Goal: Task Accomplishment & Management: Manage account settings

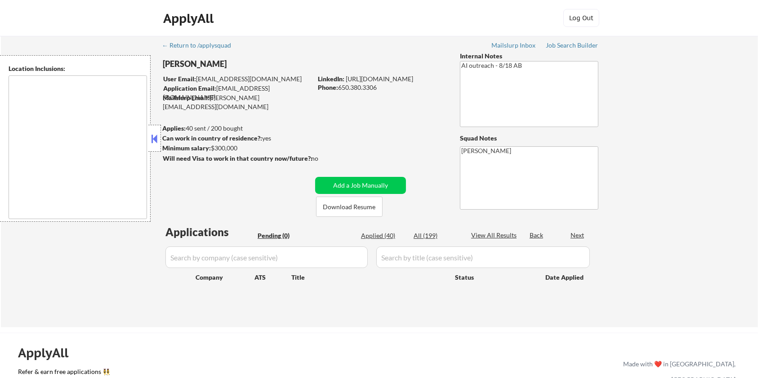
type textarea "San Francisco, CA Daly City, CA South San Francisco, CA Brisbane, CA Colma, CA …"
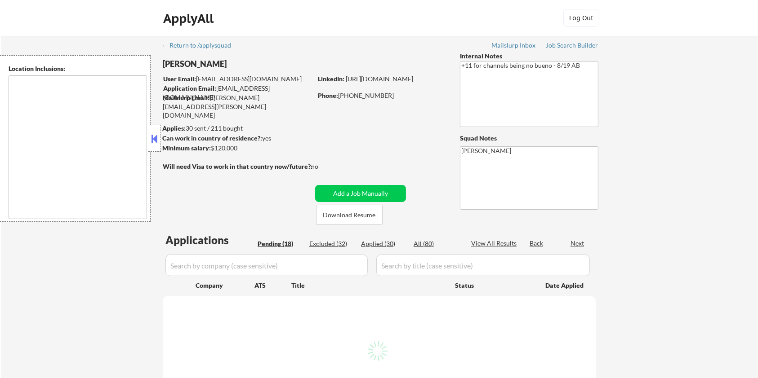
select select ""pending""
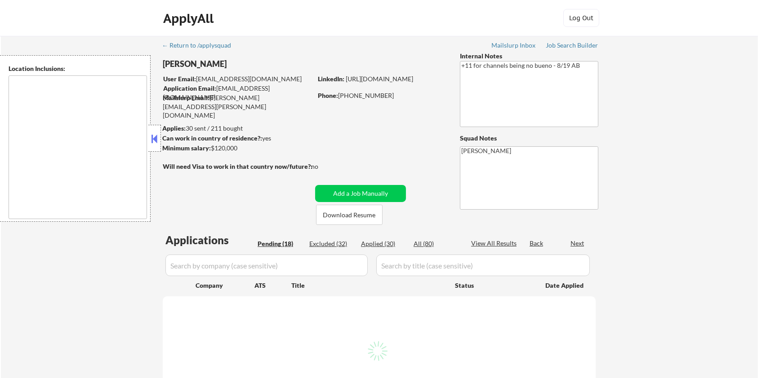
select select ""pending""
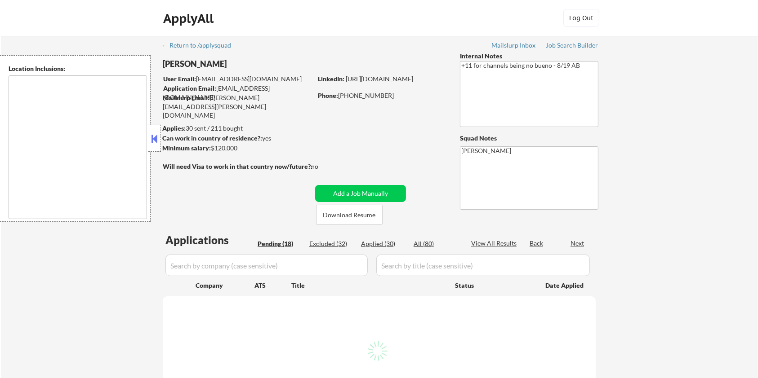
select select ""pending""
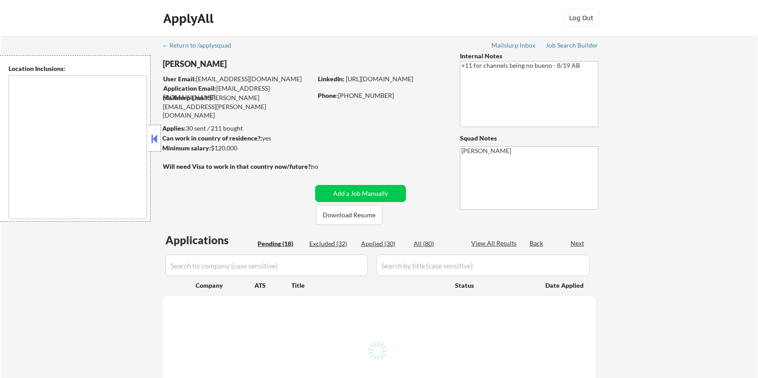
select select ""pending""
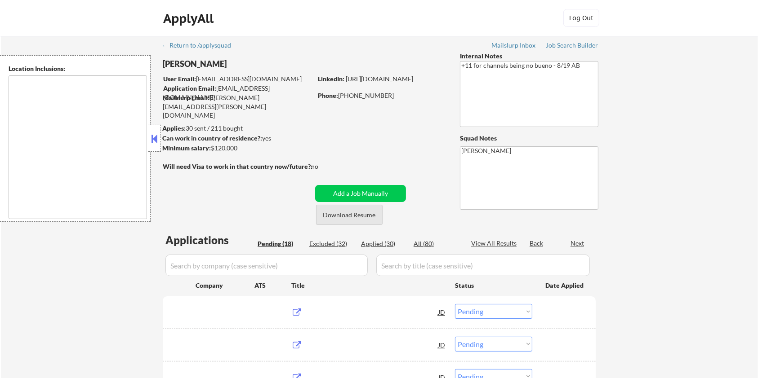
type textarea "remote"
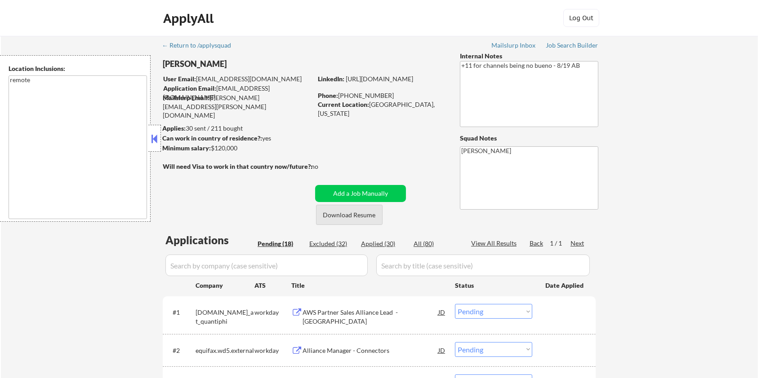
click at [334, 213] on button "Download Resume" at bounding box center [349, 215] width 67 height 20
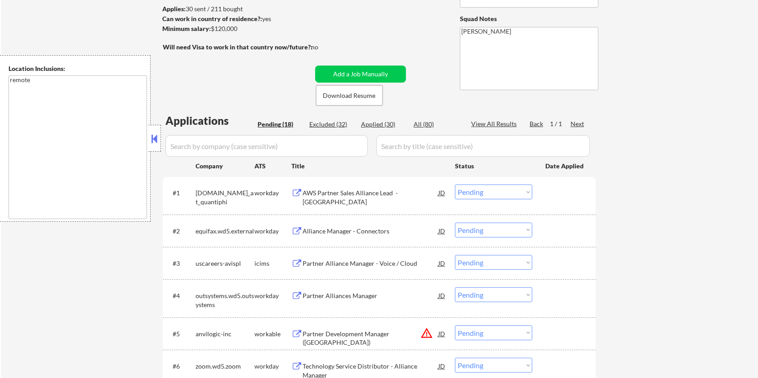
scroll to position [60, 0]
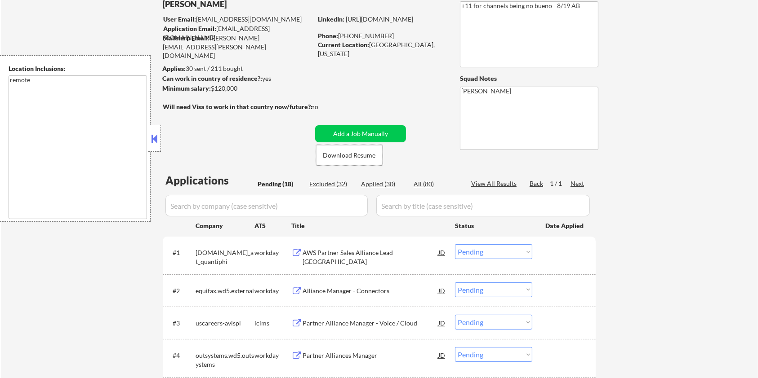
click at [327, 255] on div "AWS Partner Sales Alliance Lead - Central Region" at bounding box center [370, 258] width 136 height 18
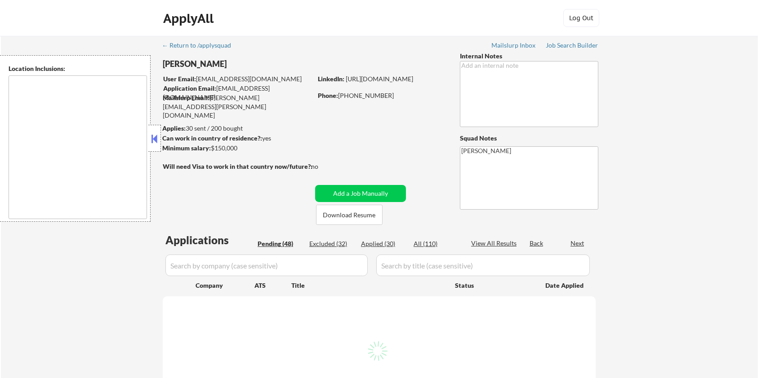
select select ""pending""
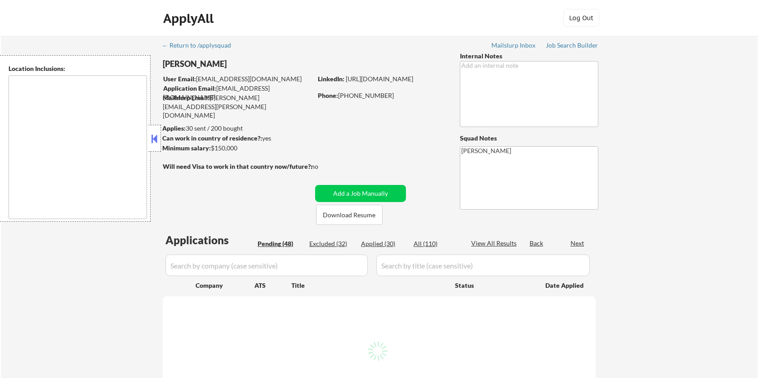
select select ""pending""
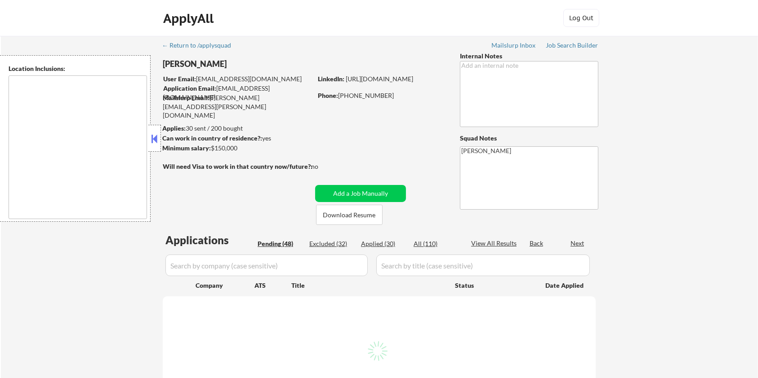
select select ""pending""
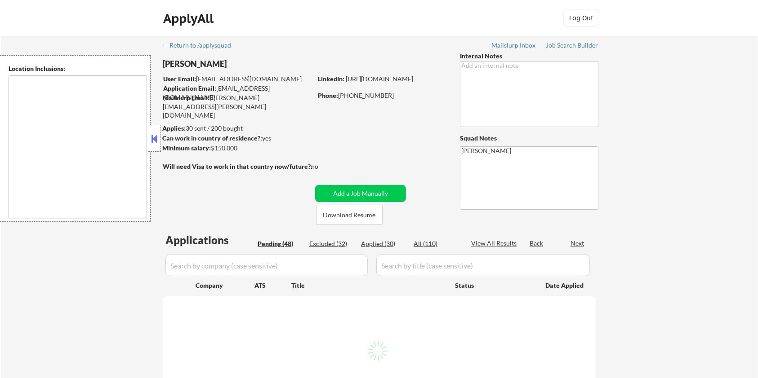
select select ""pending""
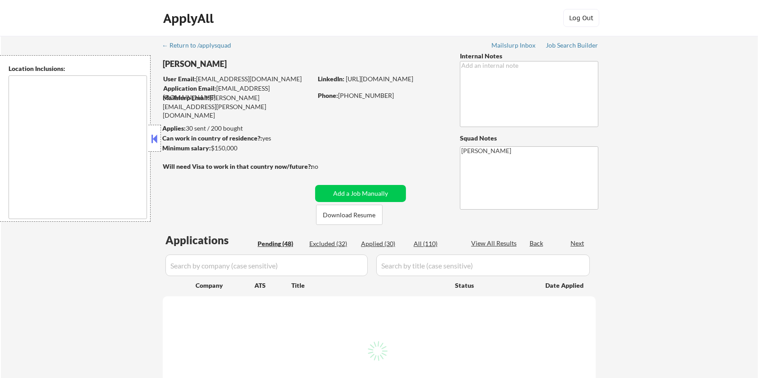
select select ""pending""
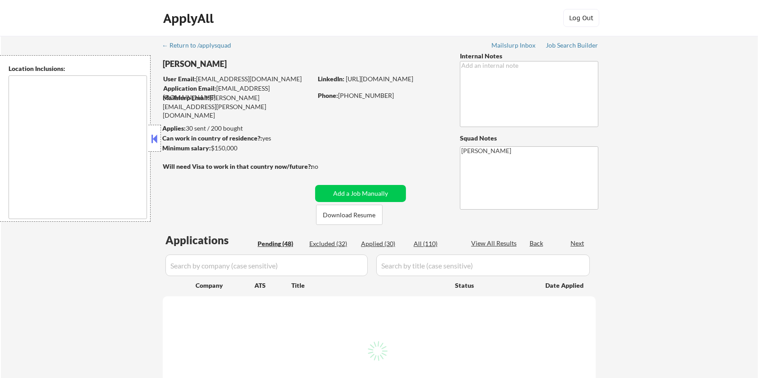
select select ""pending""
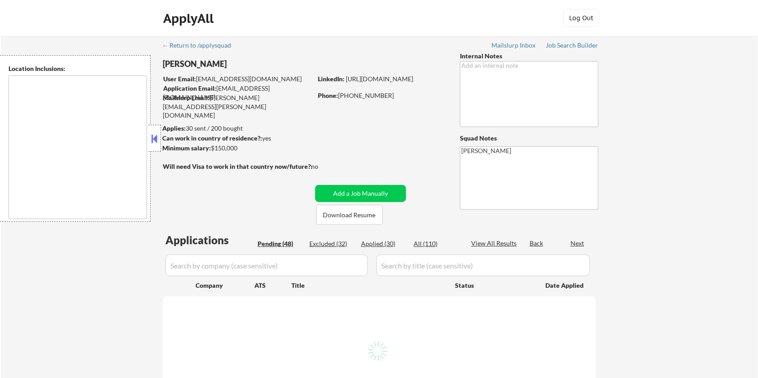
select select ""pending""
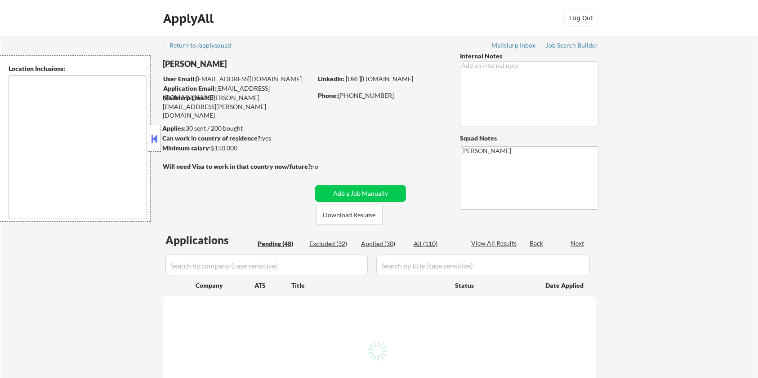
select select ""pending""
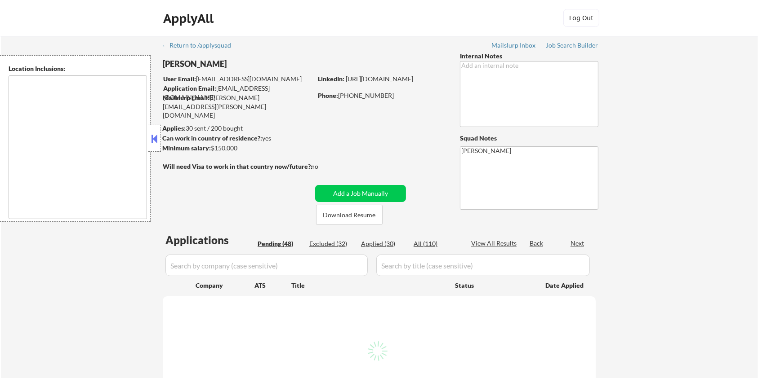
select select ""pending""
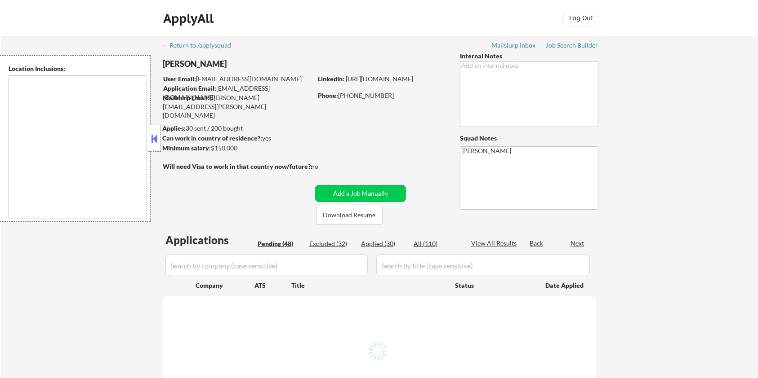
select select ""pending""
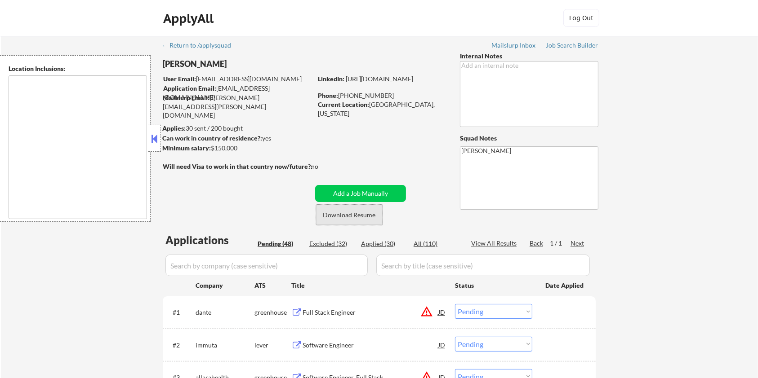
click at [338, 214] on button "Download Resume" at bounding box center [349, 215] width 67 height 20
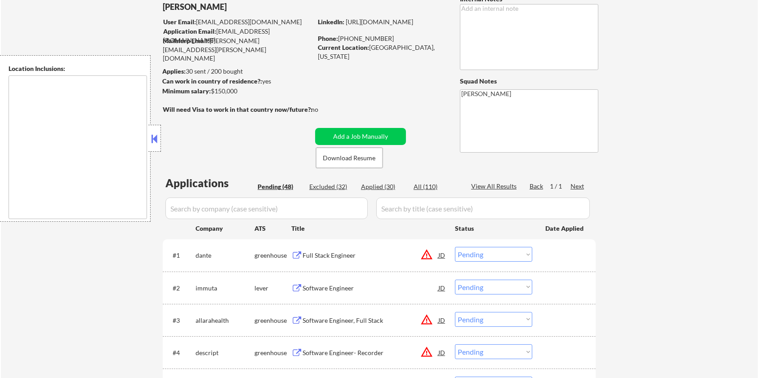
scroll to position [60, 0]
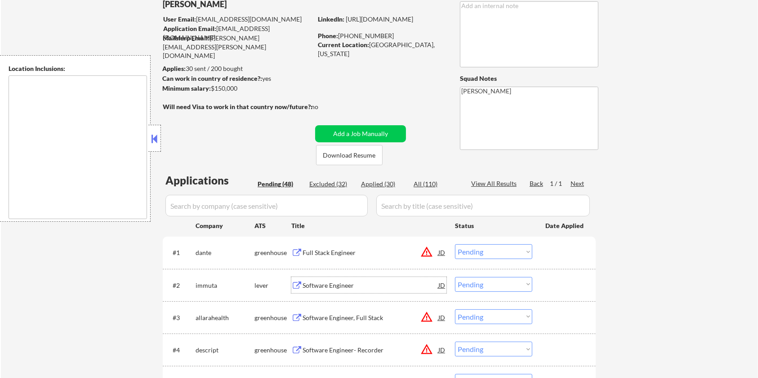
click at [313, 284] on div "Software Engineer" at bounding box center [370, 285] width 136 height 9
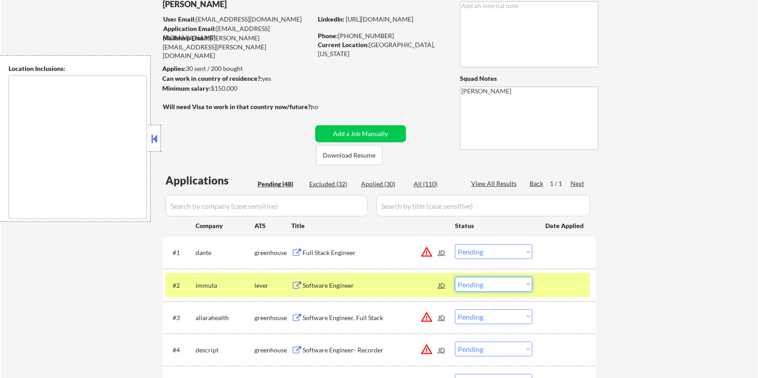
click at [501, 288] on select "Choose an option... Pending Applied Excluded (Questions) Excluded (Expired) Exc…" at bounding box center [493, 284] width 77 height 15
click at [455, 277] on select "Choose an option... Pending Applied Excluded (Questions) Excluded (Expired) Exc…" at bounding box center [493, 284] width 77 height 15
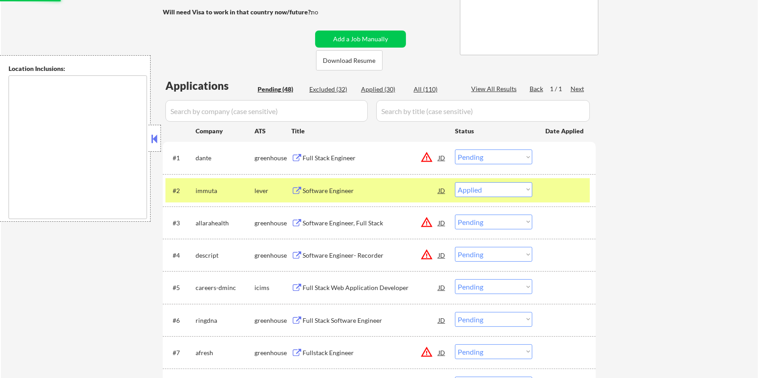
scroll to position [240, 0]
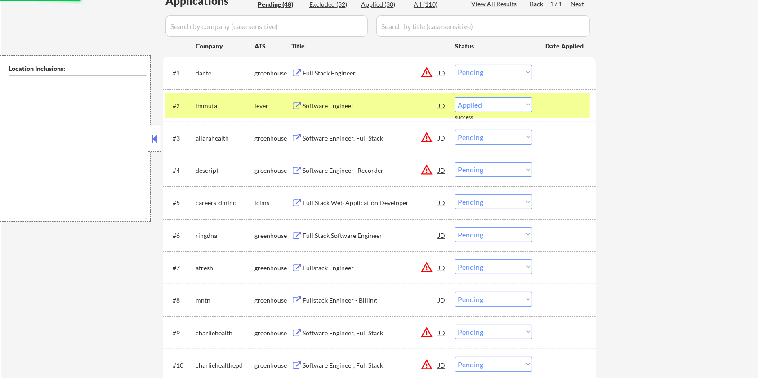
select select ""pending""
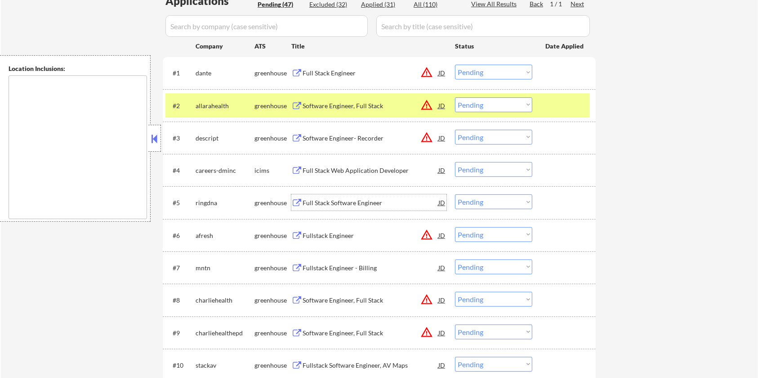
click at [336, 198] on div "Full Stack Software Engineer" at bounding box center [370, 203] width 136 height 16
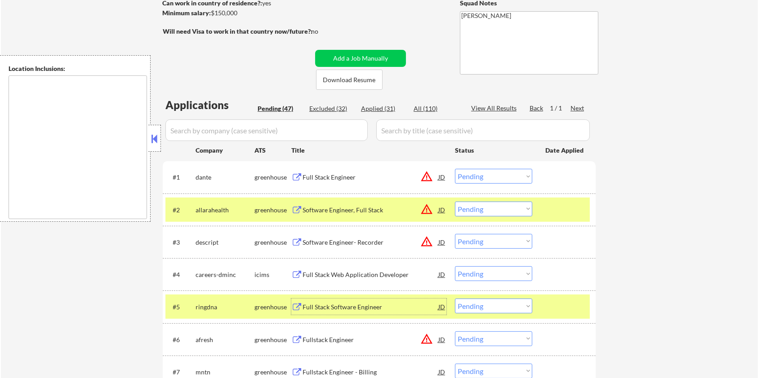
scroll to position [60, 0]
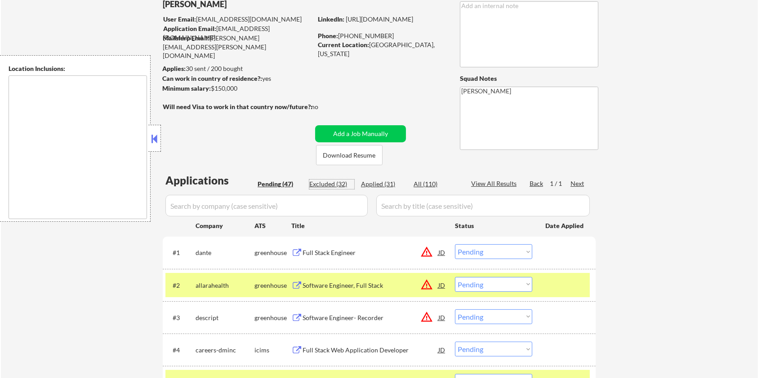
click at [320, 182] on div "Excluded (32)" at bounding box center [331, 184] width 45 height 9
select select ""excluded__location_""
select select ""excluded__expired_""
select select ""excluded""
select select ""excluded__location_""
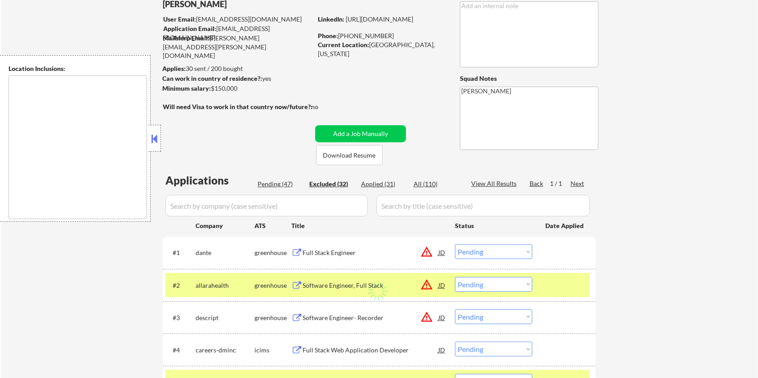
select select ""excluded__expired_""
select select ""excluded""
select select ""excluded__location_""
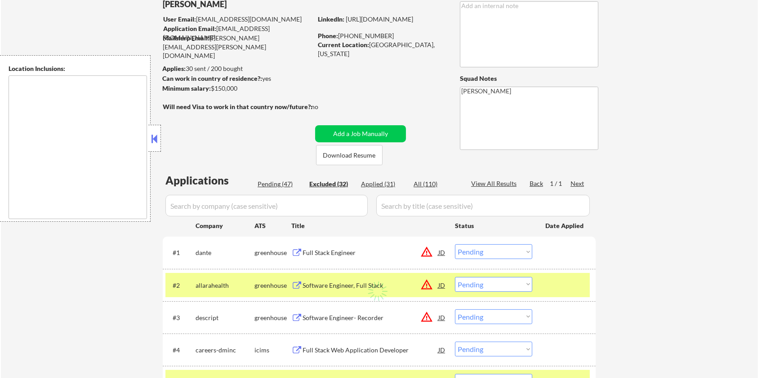
select select ""excluded__location_""
select select ""excluded""
select select ""excluded__location_""
select select ""excluded__salary_""
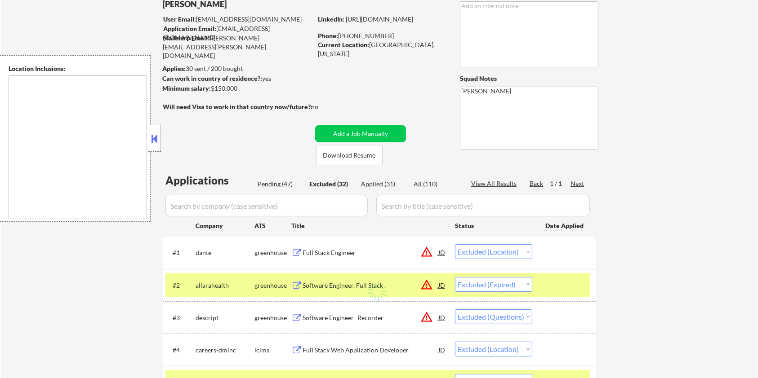
select select ""excluded__location_""
select select ""excluded__salary_""
select select ""excluded__location_""
select select ""excluded""
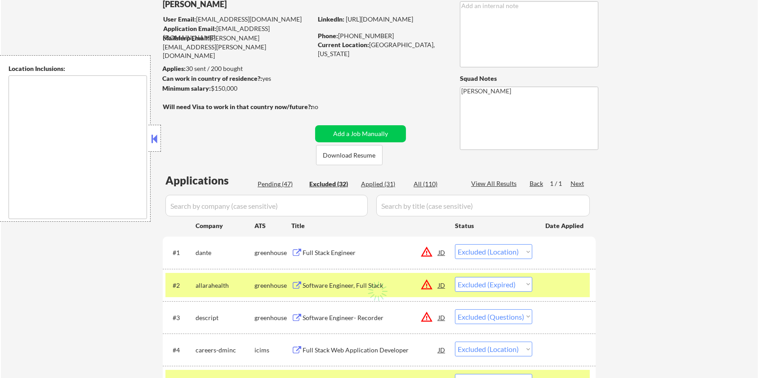
select select ""excluded__expired_""
select select ""excluded__location_""
select select ""excluded__expired_""
select select ""excluded__bad_match_""
select select ""excluded__salary_""
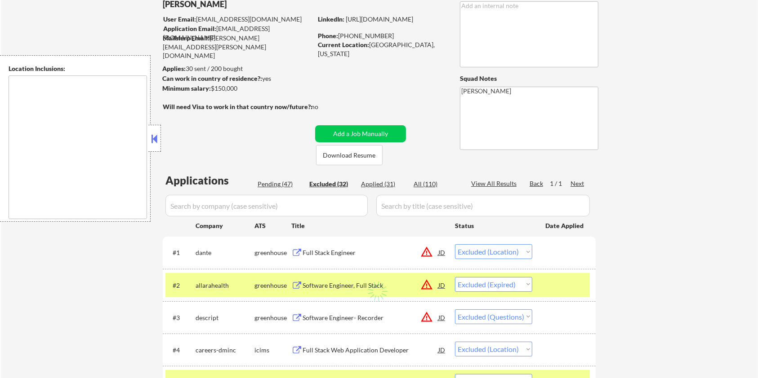
select select ""excluded__expired_""
select select ""excluded__bad_match_""
select select ""excluded__expired_""
select select ""excluded__location_""
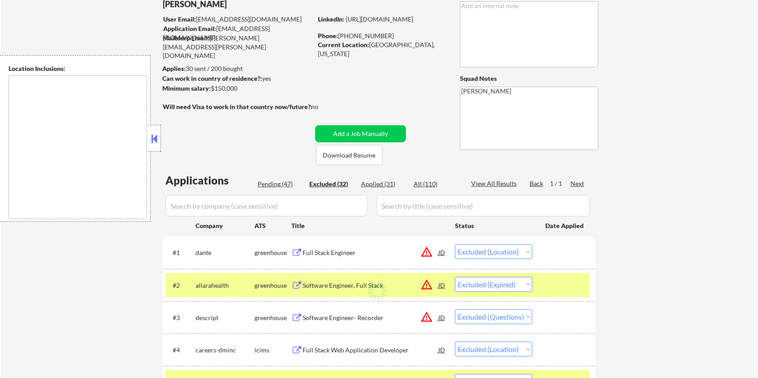
select select ""excluded__location_""
select select ""excluded""
select select ""excluded__location_""
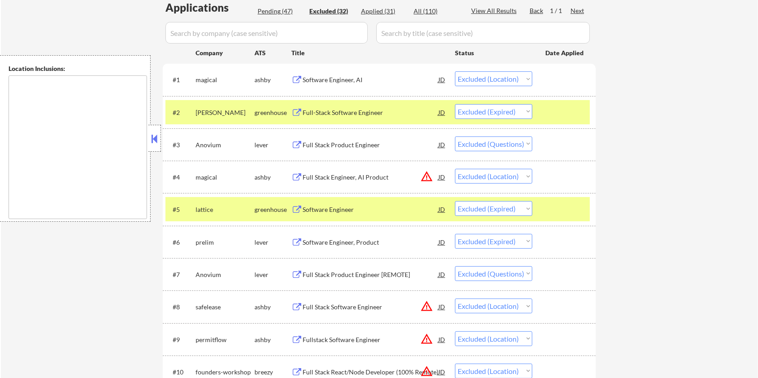
scroll to position [64, 0]
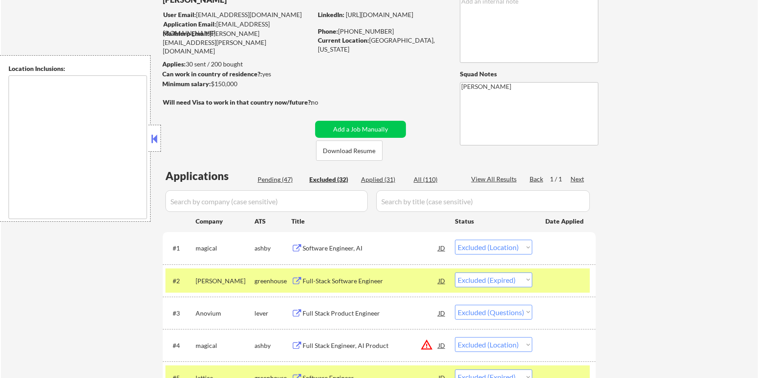
click at [267, 178] on div "Pending (47)" at bounding box center [280, 179] width 45 height 9
select select ""pending""
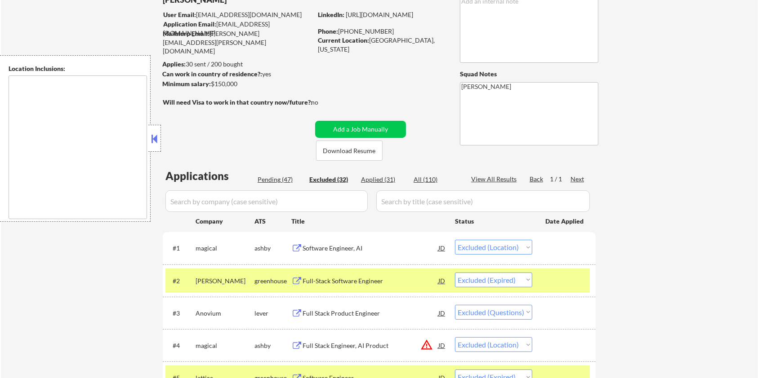
select select ""pending""
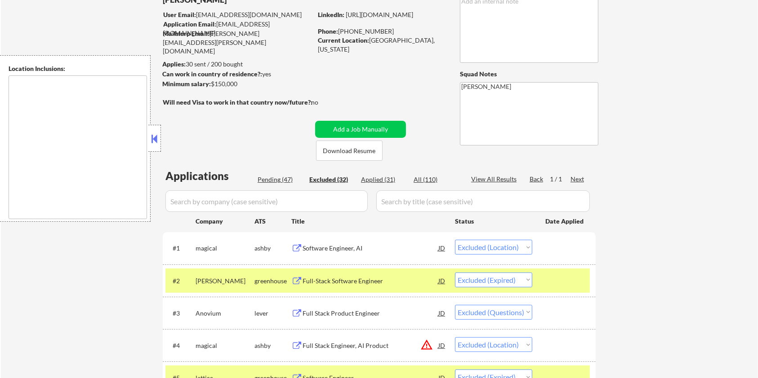
select select ""pending""
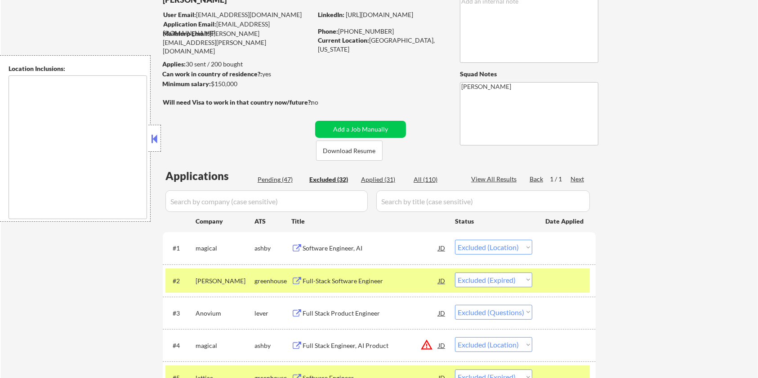
select select ""pending""
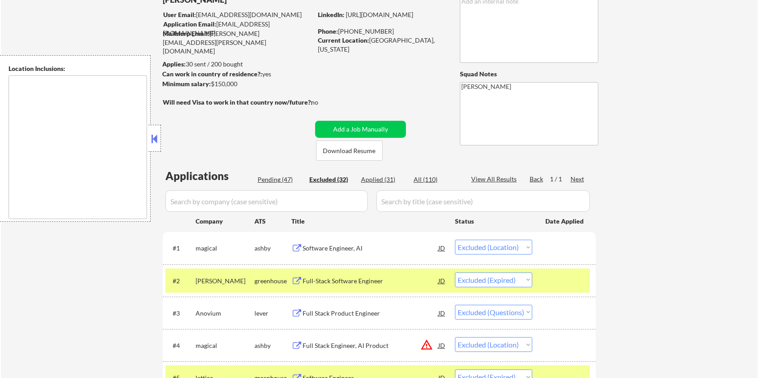
select select ""pending""
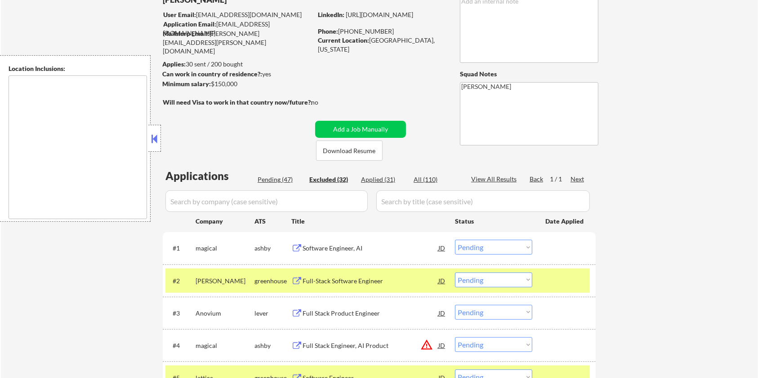
select select ""pending""
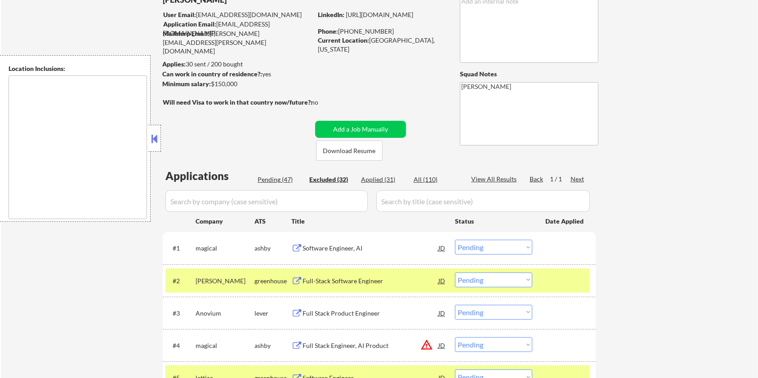
select select ""pending""
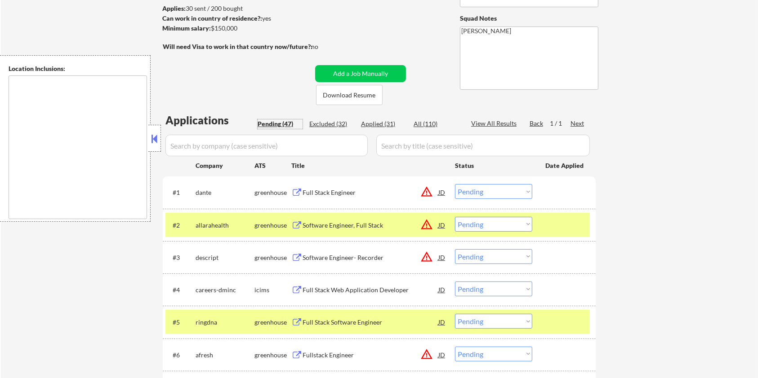
scroll to position [124, 0]
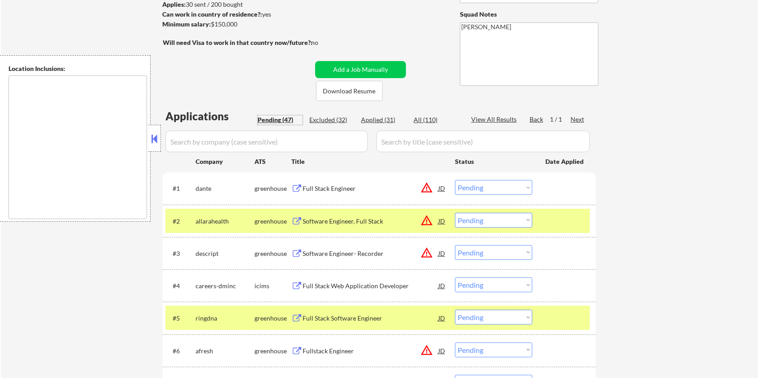
click at [481, 320] on select "Choose an option... Pending Applied Excluded (Questions) Excluded (Expired) Exc…" at bounding box center [493, 317] width 77 height 15
click at [455, 310] on select "Choose an option... Pending Applied Excluded (Questions) Excluded (Expired) Exc…" at bounding box center [493, 317] width 77 height 15
select select ""pending""
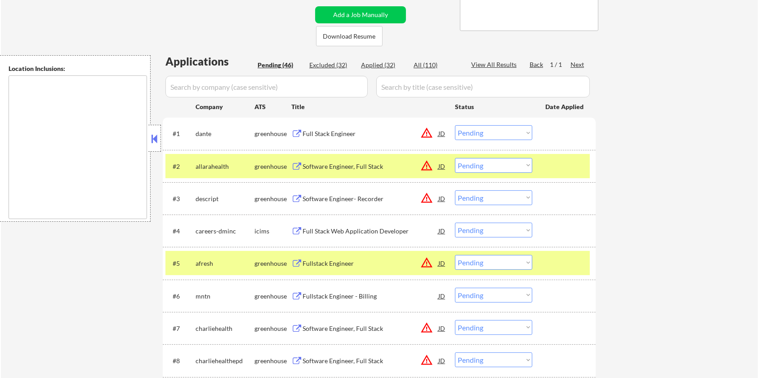
scroll to position [184, 0]
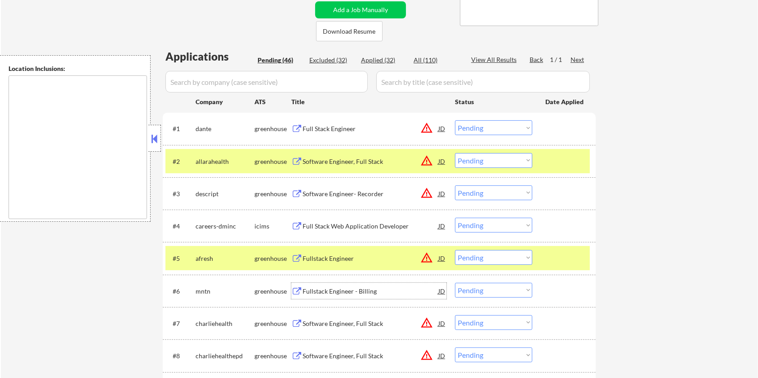
click at [309, 286] on div "Fullstack Engineer - Billing" at bounding box center [370, 291] width 136 height 16
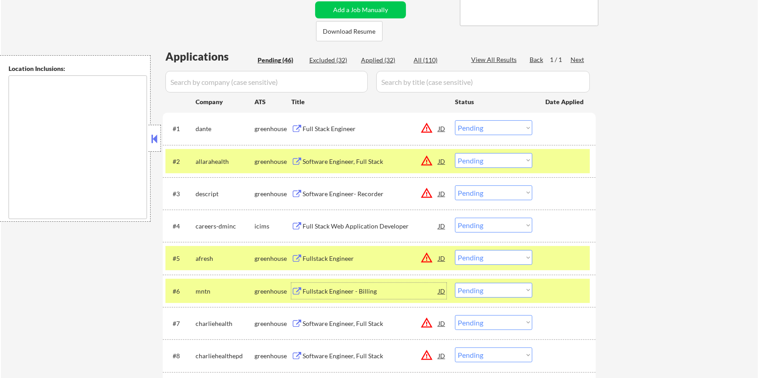
click at [512, 294] on select "Choose an option... Pending Applied Excluded (Questions) Excluded (Expired) Exc…" at bounding box center [493, 290] width 77 height 15
click at [455, 283] on select "Choose an option... Pending Applied Excluded (Questions) Excluded (Expired) Exc…" at bounding box center [493, 290] width 77 height 15
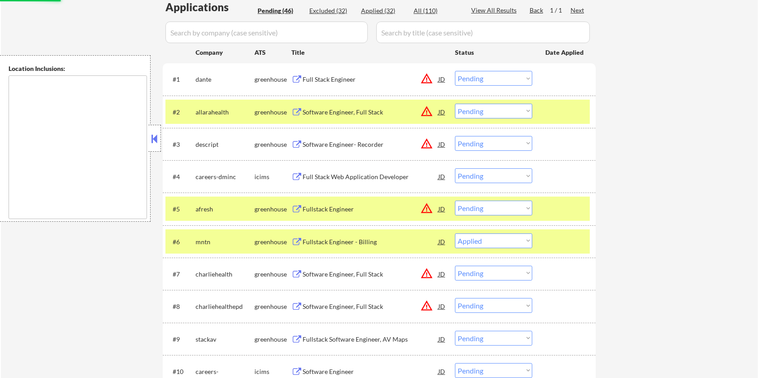
scroll to position [304, 0]
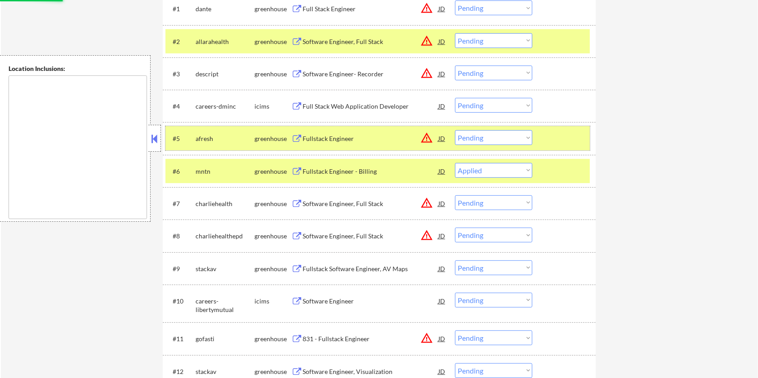
click at [556, 142] on div at bounding box center [565, 138] width 40 height 16
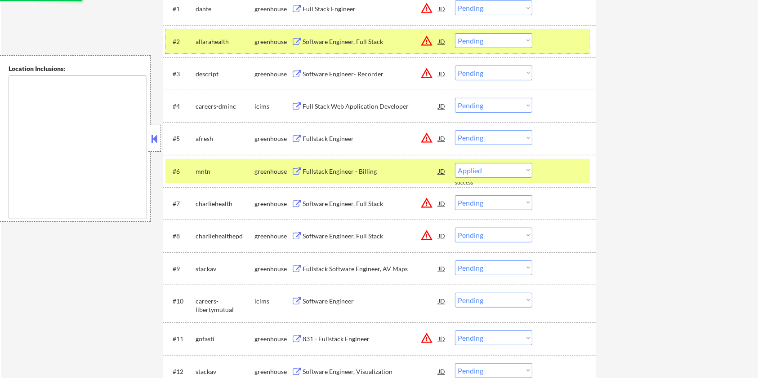
click at [556, 39] on div at bounding box center [565, 41] width 40 height 16
select select ""pending""
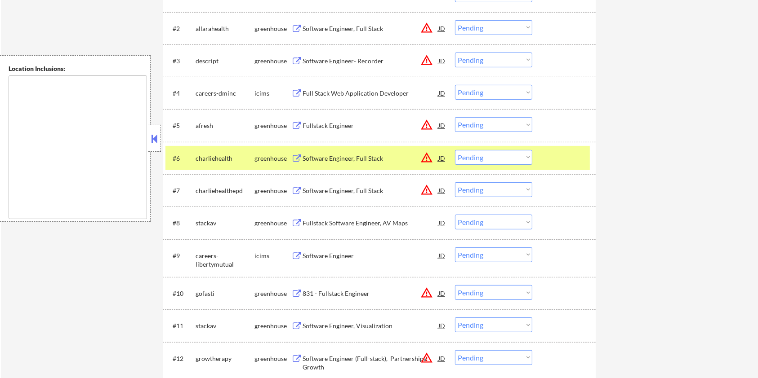
scroll to position [364, 0]
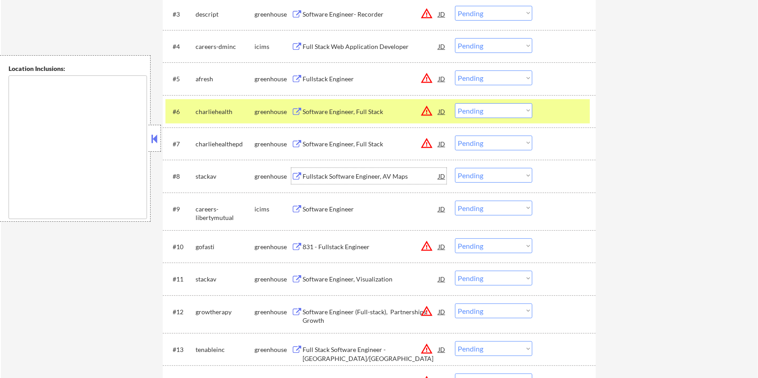
click at [363, 174] on div "Fullstack Software Engineer, AV Maps" at bounding box center [370, 176] width 136 height 9
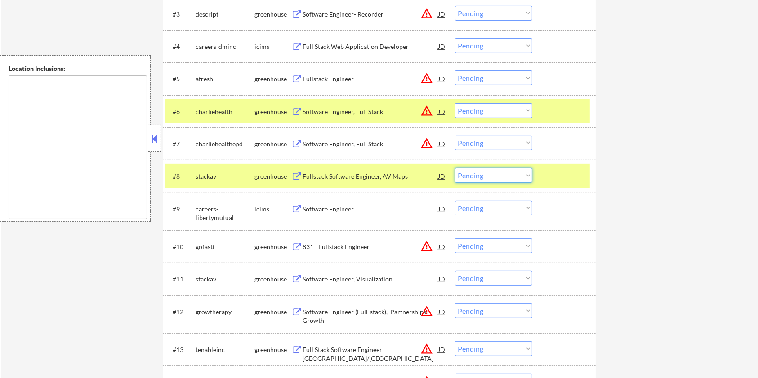
click at [509, 178] on select "Choose an option... Pending Applied Excluded (Questions) Excluded (Expired) Exc…" at bounding box center [493, 175] width 77 height 15
click at [455, 168] on select "Choose an option... Pending Applied Excluded (Questions) Excluded (Expired) Exc…" at bounding box center [493, 175] width 77 height 15
select select ""pending""
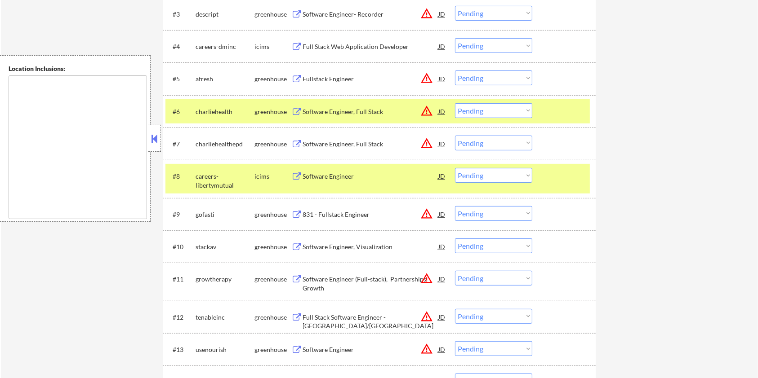
click at [320, 213] on div "831 - Fullstack Engineer" at bounding box center [370, 214] width 136 height 9
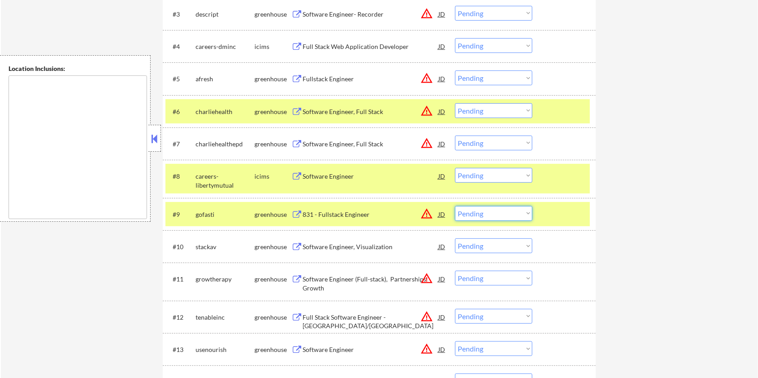
click at [471, 210] on select "Choose an option... Pending Applied Excluded (Questions) Excluded (Expired) Exc…" at bounding box center [493, 213] width 77 height 15
click at [455, 206] on select "Choose an option... Pending Applied Excluded (Questions) Excluded (Expired) Exc…" at bounding box center [493, 213] width 77 height 15
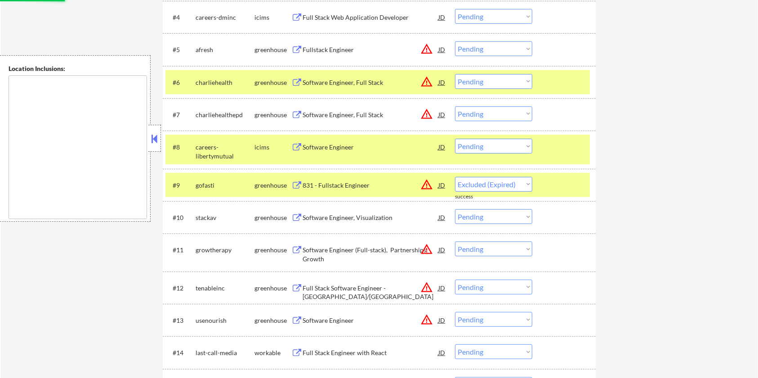
scroll to position [424, 0]
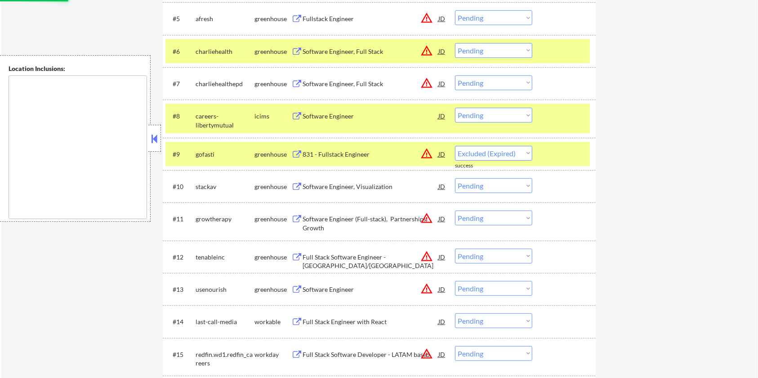
select select ""pending""
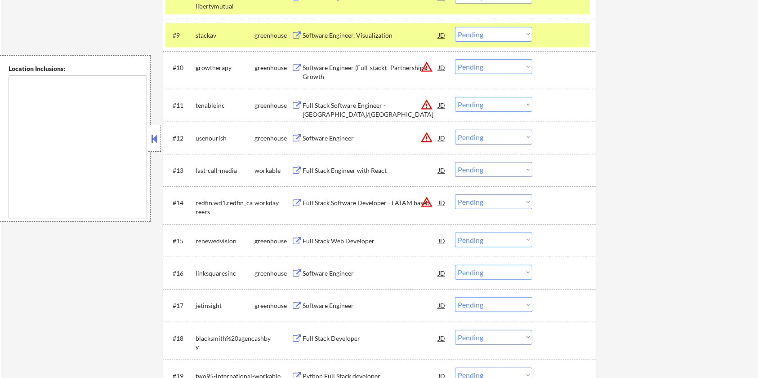
scroll to position [543, 0]
click at [343, 168] on div "Full Stack Engineer with React" at bounding box center [370, 170] width 136 height 9
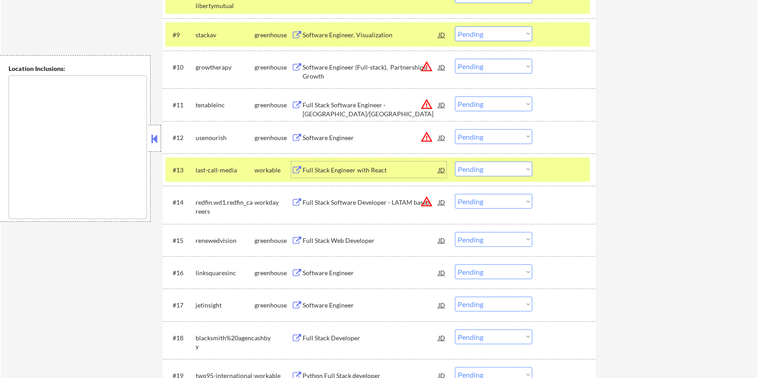
click at [495, 174] on select "Choose an option... Pending Applied Excluded (Questions) Excluded (Expired) Exc…" at bounding box center [493, 169] width 77 height 15
click at [455, 162] on select "Choose an option... Pending Applied Excluded (Questions) Excluded (Expired) Exc…" at bounding box center [493, 169] width 77 height 15
select select ""pending""
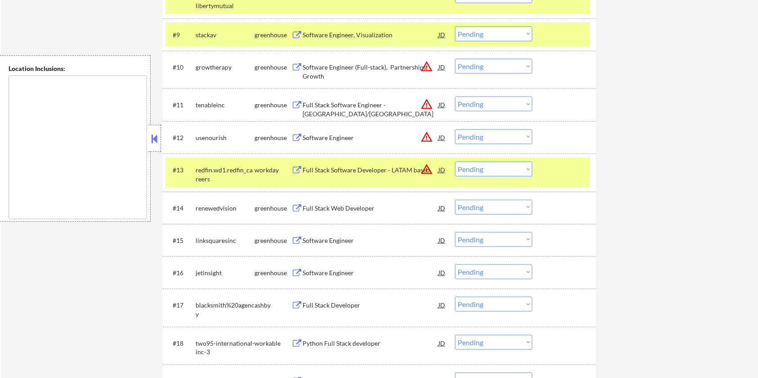
click at [361, 206] on div "Full Stack Web Developer" at bounding box center [370, 208] width 136 height 9
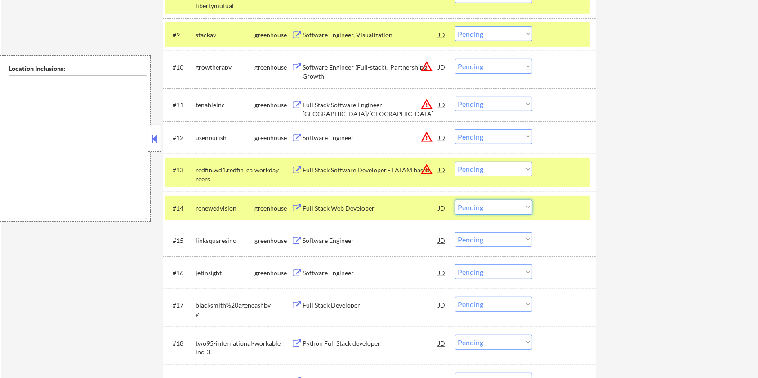
click at [482, 207] on select "Choose an option... Pending Applied Excluded (Questions) Excluded (Expired) Exc…" at bounding box center [493, 207] width 77 height 15
click at [455, 200] on select "Choose an option... Pending Applied Excluded (Questions) Excluded (Expired) Exc…" at bounding box center [493, 207] width 77 height 15
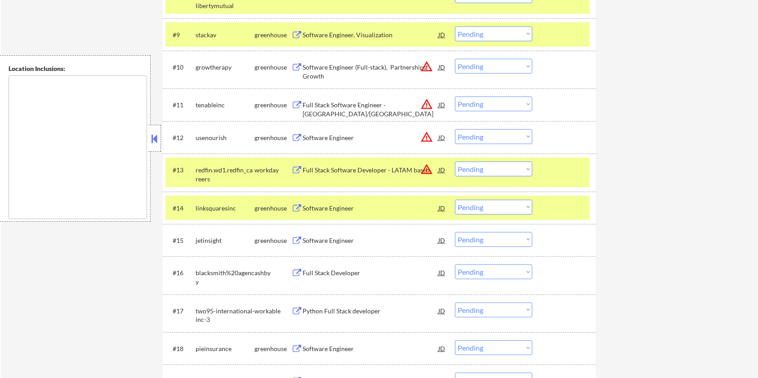
click at [339, 206] on div "Software Engineer" at bounding box center [370, 208] width 136 height 9
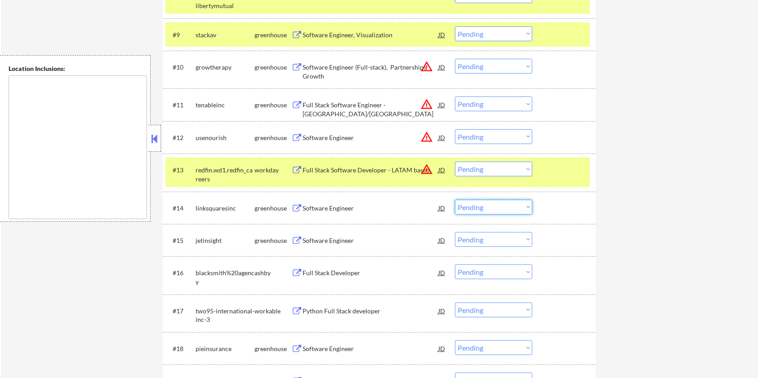
click at [483, 204] on select "Choose an option... Pending Applied Excluded (Questions) Excluded (Expired) Exc…" at bounding box center [493, 207] width 77 height 15
click at [455, 200] on select "Choose an option... Pending Applied Excluded (Questions) Excluded (Expired) Exc…" at bounding box center [493, 207] width 77 height 15
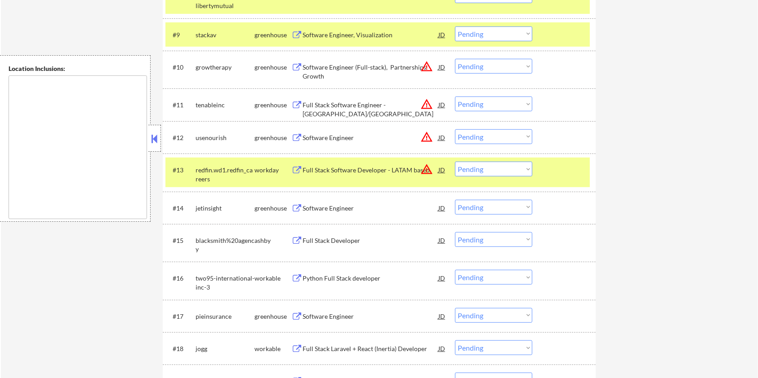
click at [333, 204] on div "Software Engineer" at bounding box center [370, 208] width 136 height 9
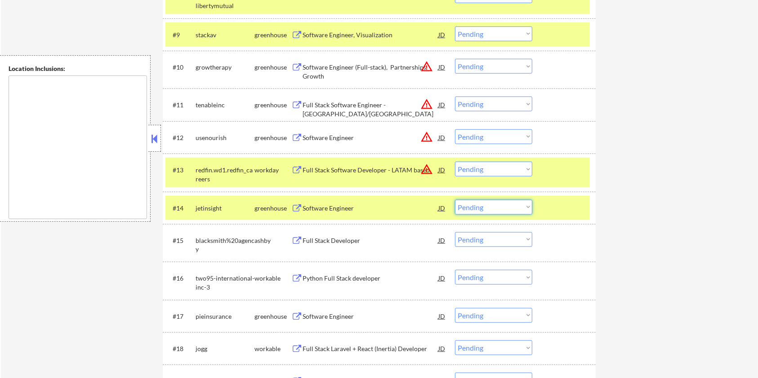
click at [473, 210] on select "Choose an option... Pending Applied Excluded (Questions) Excluded (Expired) Exc…" at bounding box center [493, 207] width 77 height 15
click at [455, 200] on select "Choose an option... Pending Applied Excluded (Questions) Excluded (Expired) Exc…" at bounding box center [493, 207] width 77 height 15
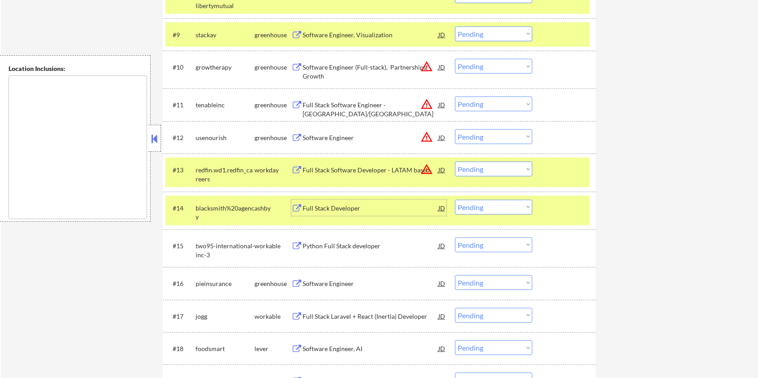
click at [349, 204] on div "Full Stack Developer" at bounding box center [370, 208] width 136 height 9
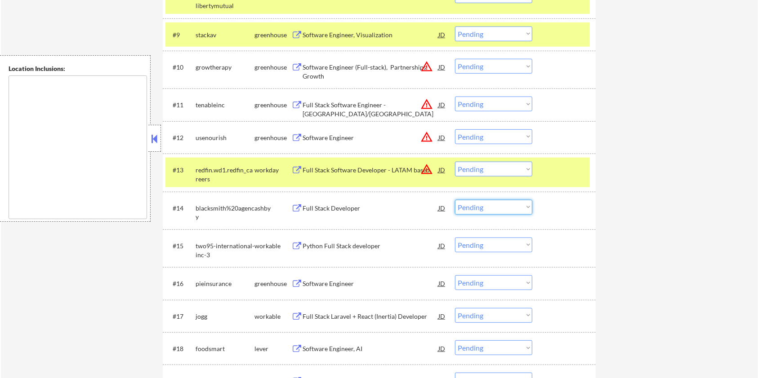
click at [497, 208] on select "Choose an option... Pending Applied Excluded (Questions) Excluded (Expired) Exc…" at bounding box center [493, 207] width 77 height 15
click at [455, 200] on select "Choose an option... Pending Applied Excluded (Questions) Excluded (Expired) Exc…" at bounding box center [493, 207] width 77 height 15
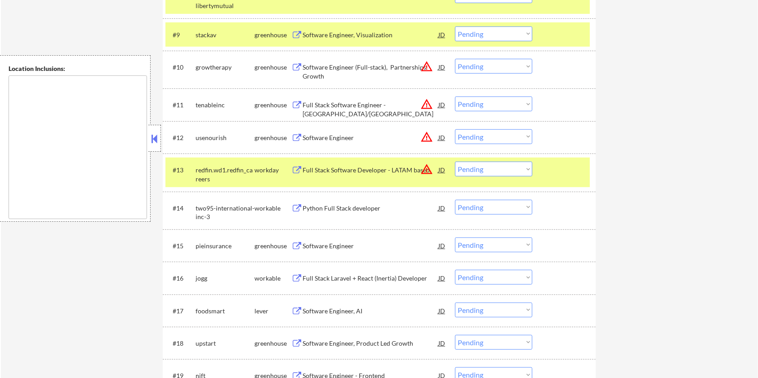
click at [347, 211] on div "Python Full Stack developer" at bounding box center [370, 208] width 136 height 9
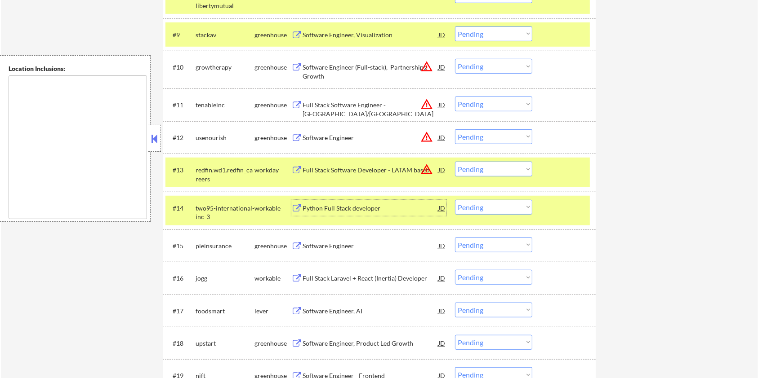
click at [488, 207] on select "Choose an option... Pending Applied Excluded (Questions) Excluded (Expired) Exc…" at bounding box center [493, 207] width 77 height 15
click at [455, 200] on select "Choose an option... Pending Applied Excluded (Questions) Excluded (Expired) Exc…" at bounding box center [493, 207] width 77 height 15
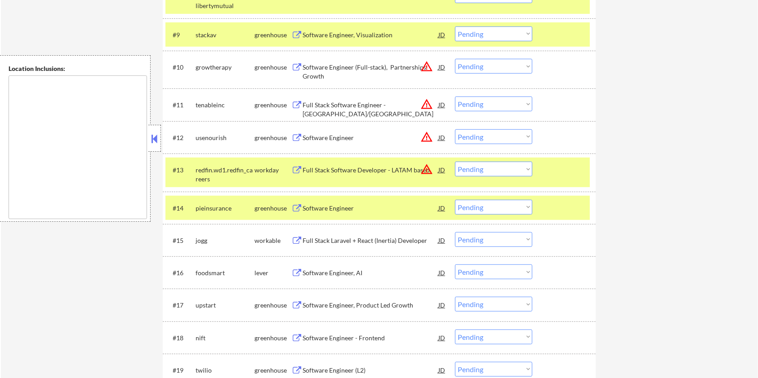
click at [344, 204] on div "Software Engineer" at bounding box center [370, 208] width 136 height 9
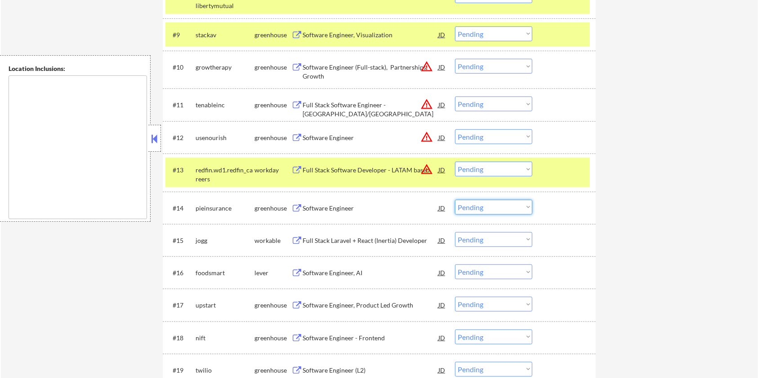
click at [484, 204] on select "Choose an option... Pending Applied Excluded (Questions) Excluded (Expired) Exc…" at bounding box center [493, 207] width 77 height 15
click at [455, 200] on select "Choose an option... Pending Applied Excluded (Questions) Excluded (Expired) Exc…" at bounding box center [493, 207] width 77 height 15
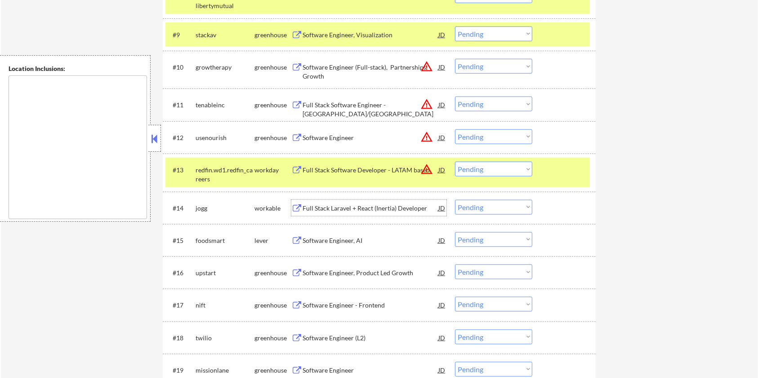
click at [329, 205] on div "Full Stack Laravel + React (Inertia) Developer" at bounding box center [370, 208] width 136 height 9
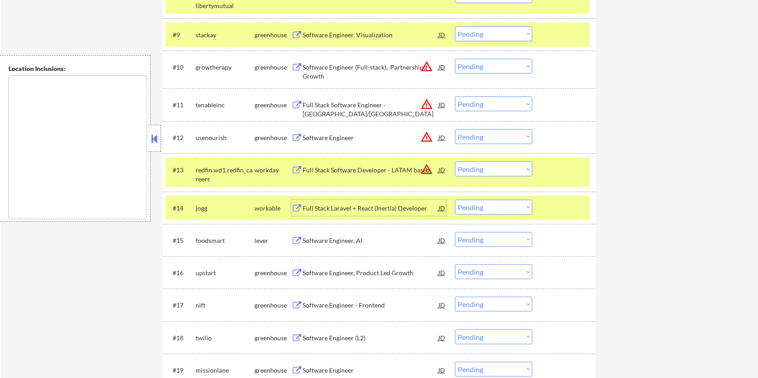
click at [502, 209] on select "Choose an option... Pending Applied Excluded (Questions) Excluded (Expired) Exc…" at bounding box center [493, 207] width 77 height 15
click at [455, 200] on select "Choose an option... Pending Applied Excluded (Questions) Excluded (Expired) Exc…" at bounding box center [493, 207] width 77 height 15
click at [354, 237] on div "Software Engineer, AI" at bounding box center [370, 240] width 136 height 9
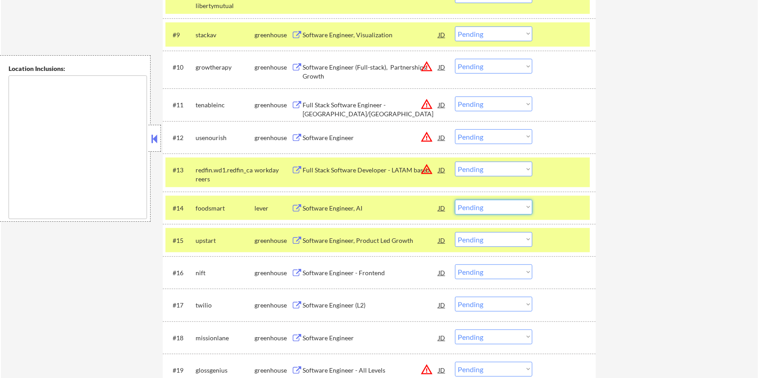
click at [489, 205] on select "Choose an option... Pending Applied Excluded (Questions) Excluded (Expired) Exc…" at bounding box center [493, 207] width 77 height 15
click at [455, 200] on select "Choose an option... Pending Applied Excluded (Questions) Excluded (Expired) Exc…" at bounding box center [493, 207] width 77 height 15
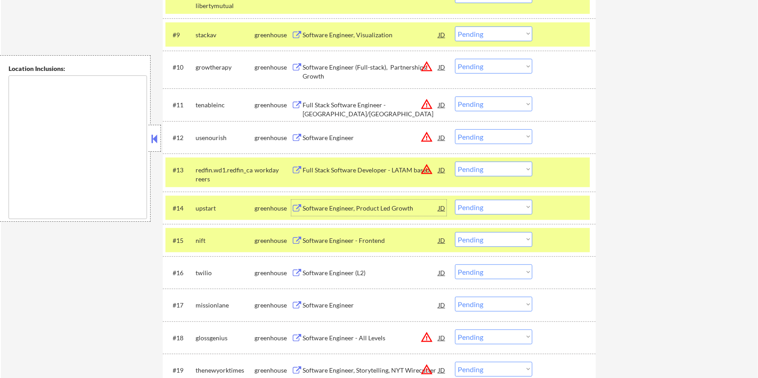
click at [350, 207] on div "Software Engineer, Product Led Growth" at bounding box center [370, 208] width 136 height 9
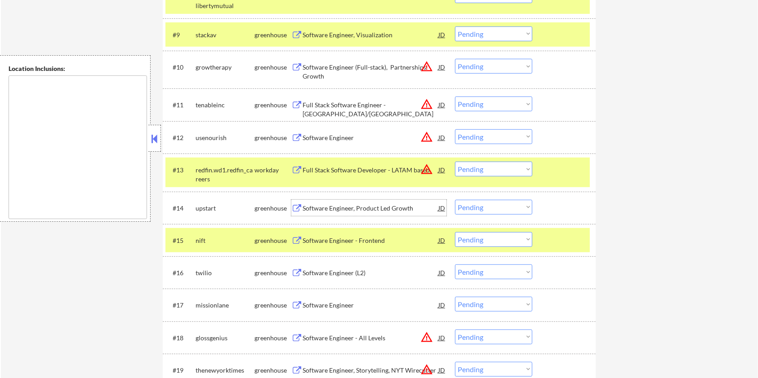
click at [499, 207] on select "Choose an option... Pending Applied Excluded (Questions) Excluded (Expired) Exc…" at bounding box center [493, 207] width 77 height 15
click at [455, 200] on select "Choose an option... Pending Applied Excluded (Questions) Excluded (Expired) Exc…" at bounding box center [493, 207] width 77 height 15
click at [332, 204] on div "Software Engineer - Frontend" at bounding box center [370, 208] width 136 height 9
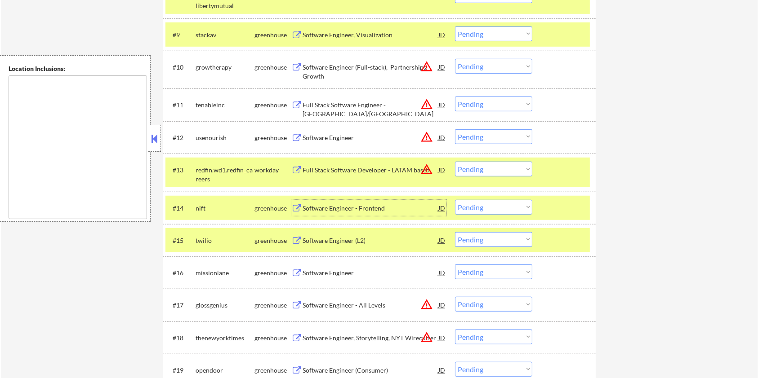
click at [500, 207] on select "Choose an option... Pending Applied Excluded (Questions) Excluded (Expired) Exc…" at bounding box center [493, 207] width 77 height 15
click at [455, 200] on select "Choose an option... Pending Applied Excluded (Questions) Excluded (Expired) Exc…" at bounding box center [493, 207] width 77 height 15
click at [367, 208] on div "Software Engineer (L2)" at bounding box center [370, 208] width 136 height 9
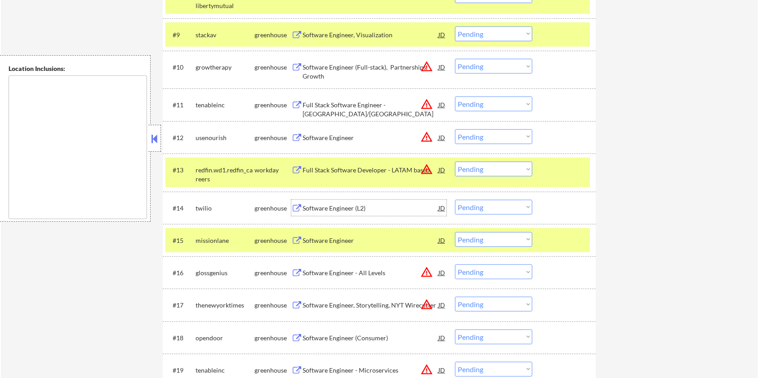
click at [482, 207] on select "Choose an option... Pending Applied Excluded (Questions) Excluded (Expired) Exc…" at bounding box center [493, 207] width 77 height 15
click at [455, 200] on select "Choose an option... Pending Applied Excluded (Questions) Excluded (Expired) Exc…" at bounding box center [493, 207] width 77 height 15
click at [339, 205] on div "Software Engineer" at bounding box center [370, 208] width 136 height 9
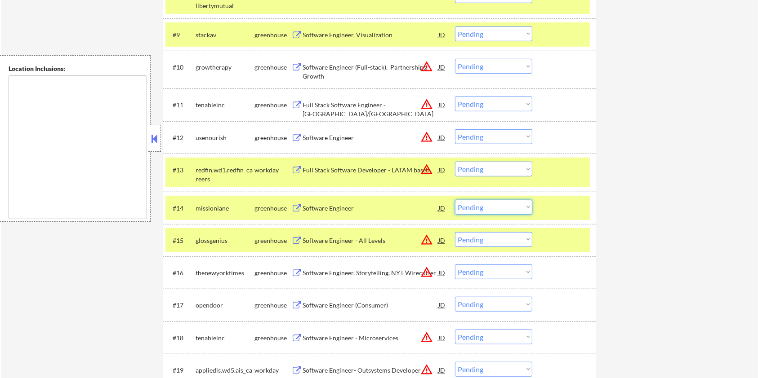
click at [499, 207] on select "Choose an option... Pending Applied Excluded (Questions) Excluded (Expired) Exc…" at bounding box center [493, 207] width 77 height 15
click at [455, 200] on select "Choose an option... Pending Applied Excluded (Questions) Excluded (Expired) Exc…" at bounding box center [493, 207] width 77 height 15
select select ""pending""
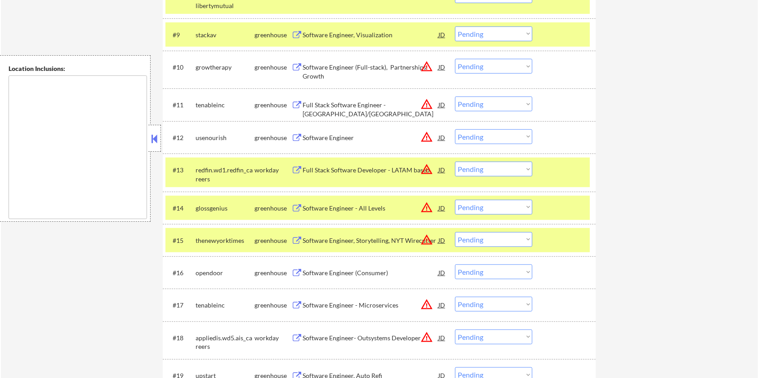
click at [554, 171] on div at bounding box center [565, 170] width 40 height 16
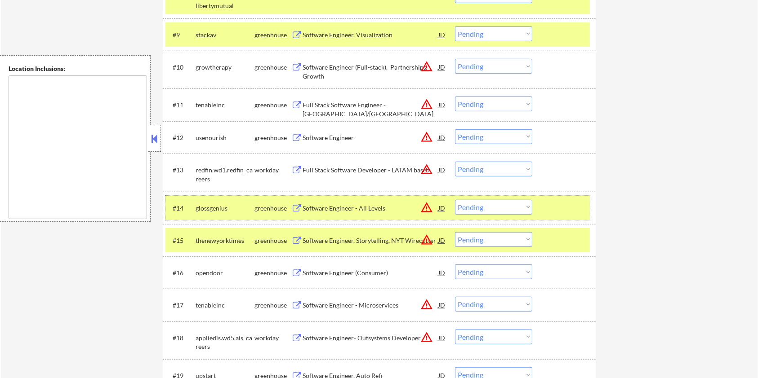
click at [560, 204] on div at bounding box center [565, 208] width 40 height 16
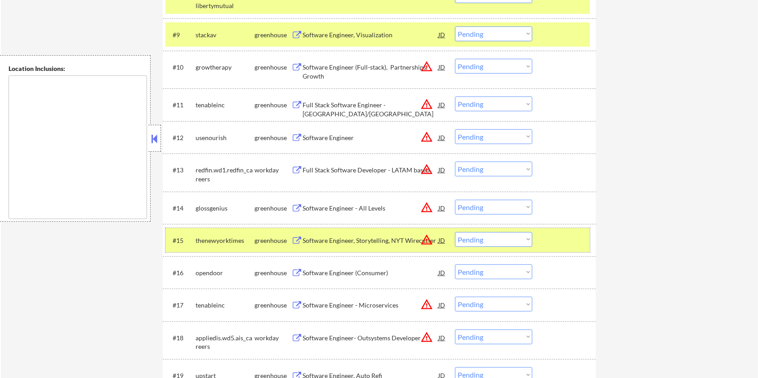
click at [556, 240] on div at bounding box center [565, 240] width 40 height 16
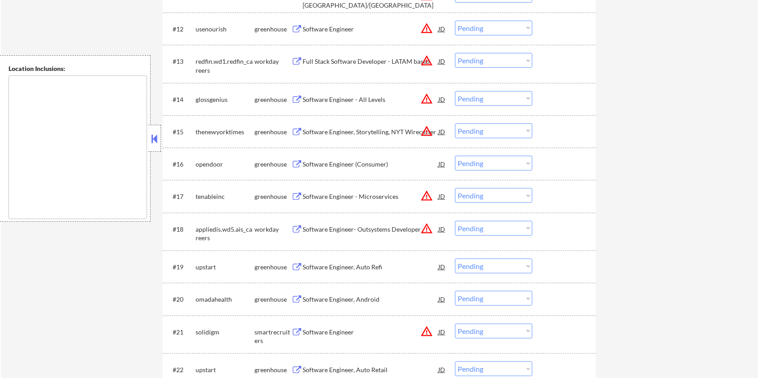
scroll to position [663, 0]
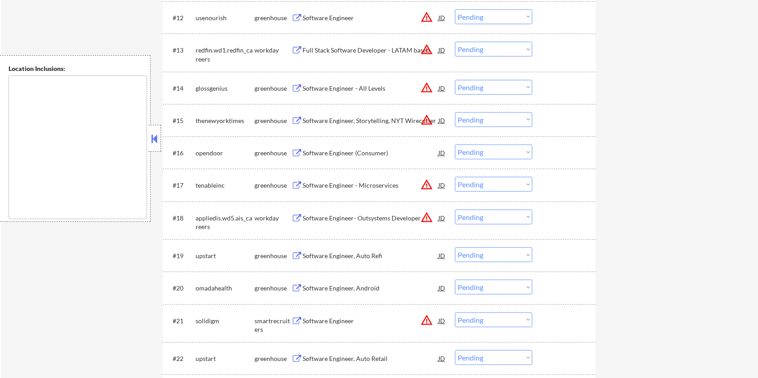
click at [330, 149] on div "Software Engineer (Consumer)" at bounding box center [370, 153] width 136 height 9
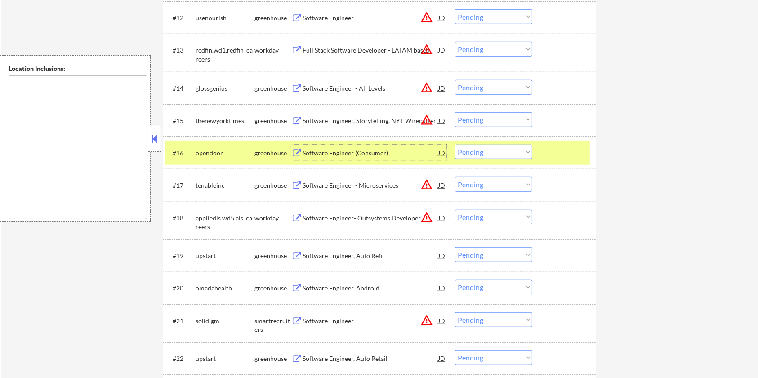
click at [524, 155] on select "Choose an option... Pending Applied Excluded (Questions) Excluded (Expired) Exc…" at bounding box center [493, 152] width 77 height 15
click at [455, 145] on select "Choose an option... Pending Applied Excluded (Questions) Excluded (Expired) Exc…" at bounding box center [493, 152] width 77 height 15
select select ""pending""
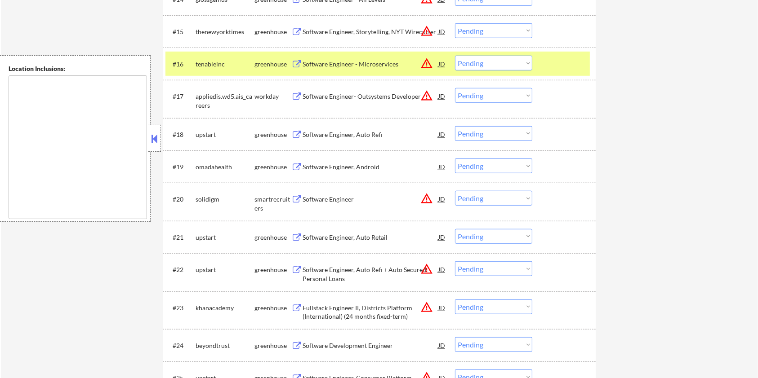
scroll to position [783, 0]
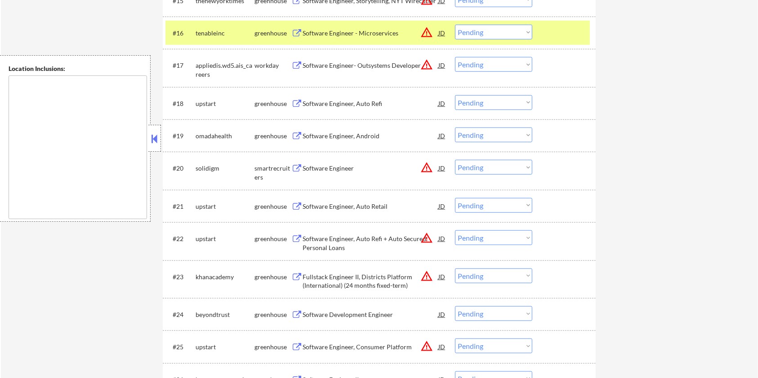
click at [342, 104] on div "Software Engineer, Auto Refi" at bounding box center [370, 103] width 136 height 9
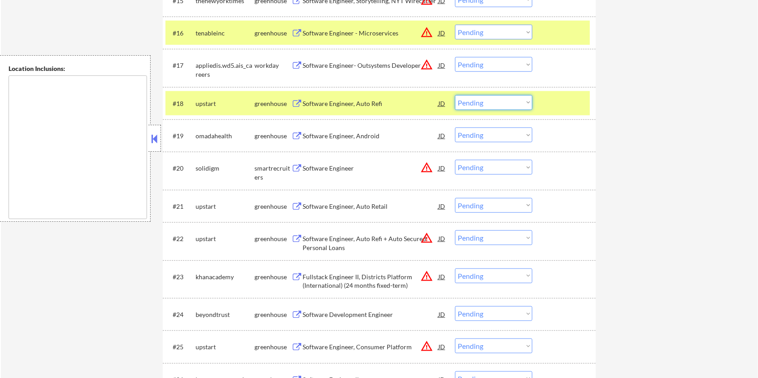
click at [523, 100] on select "Choose an option... Pending Applied Excluded (Questions) Excluded (Expired) Exc…" at bounding box center [493, 102] width 77 height 15
click at [455, 95] on select "Choose an option... Pending Applied Excluded (Questions) Excluded (Expired) Exc…" at bounding box center [493, 102] width 77 height 15
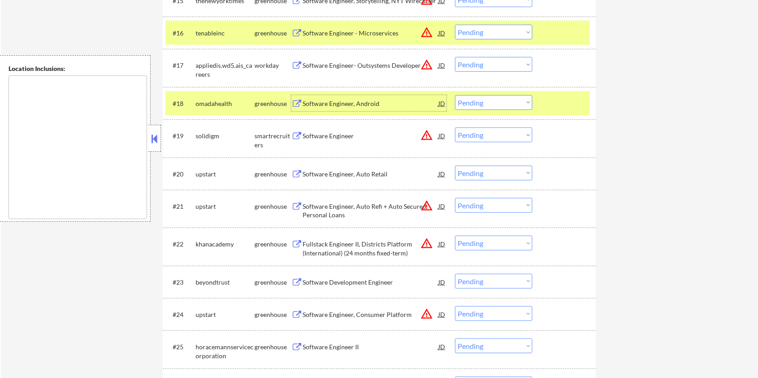
click at [333, 102] on div "Software Engineer, Android" at bounding box center [370, 103] width 136 height 9
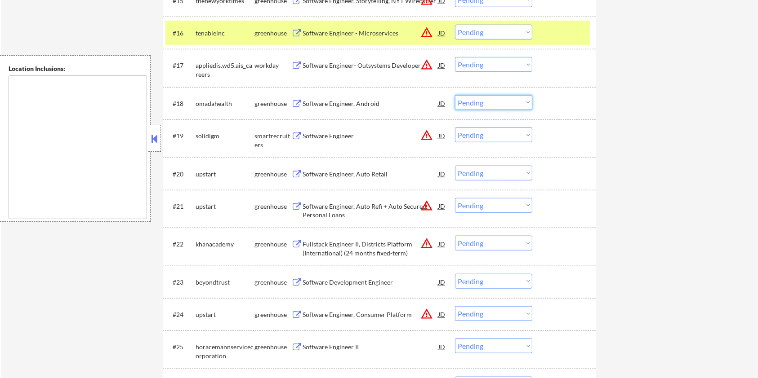
click at [502, 102] on select "Choose an option... Pending Applied Excluded (Questions) Excluded (Expired) Exc…" at bounding box center [493, 102] width 77 height 15
click at [455, 95] on select "Choose an option... Pending Applied Excluded (Questions) Excluded (Expired) Exc…" at bounding box center [493, 102] width 77 height 15
select select ""pending""
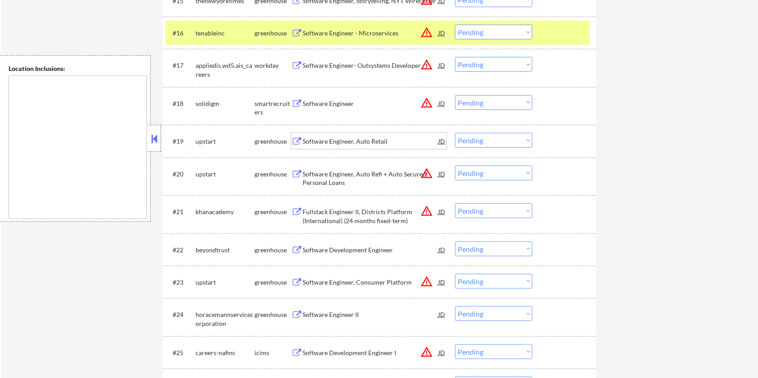
click at [331, 140] on div "Software Engineer, Auto Retail" at bounding box center [370, 141] width 136 height 9
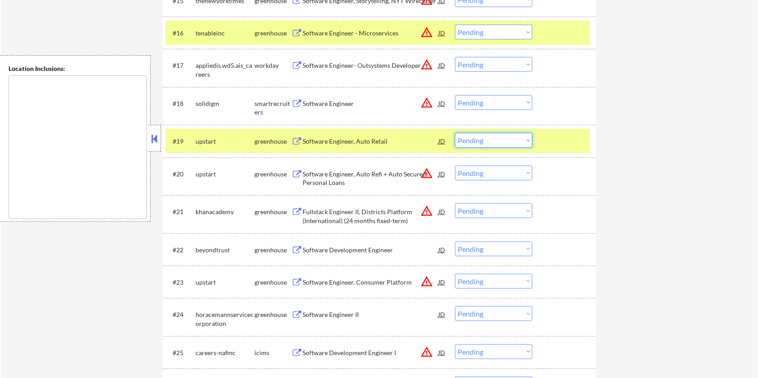
click at [517, 139] on select "Choose an option... Pending Applied Excluded (Questions) Excluded (Expired) Exc…" at bounding box center [493, 140] width 77 height 15
click at [455, 133] on select "Choose an option... Pending Applied Excluded (Questions) Excluded (Expired) Exc…" at bounding box center [493, 140] width 77 height 15
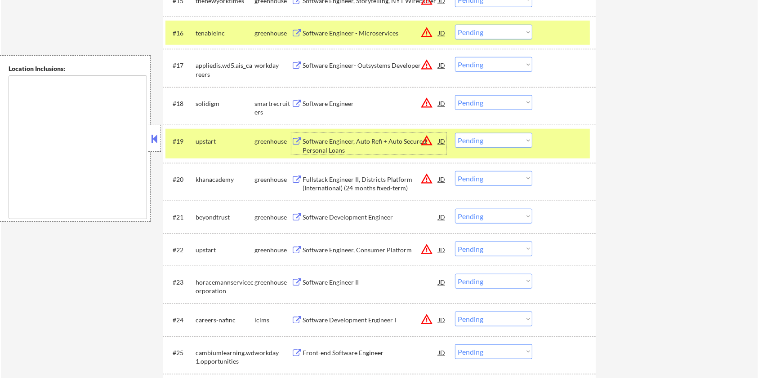
click at [353, 139] on div "Software Engineer, Auto Refi + Auto Secured Personal Loans" at bounding box center [370, 146] width 136 height 18
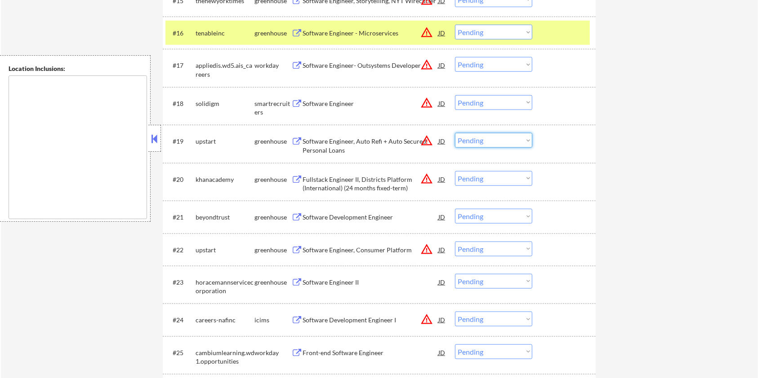
click at [486, 140] on select "Choose an option... Pending Applied Excluded (Questions) Excluded (Expired) Exc…" at bounding box center [493, 140] width 77 height 15
click at [455, 133] on select "Choose an option... Pending Applied Excluded (Questions) Excluded (Expired) Exc…" at bounding box center [493, 140] width 77 height 15
select select ""pending""
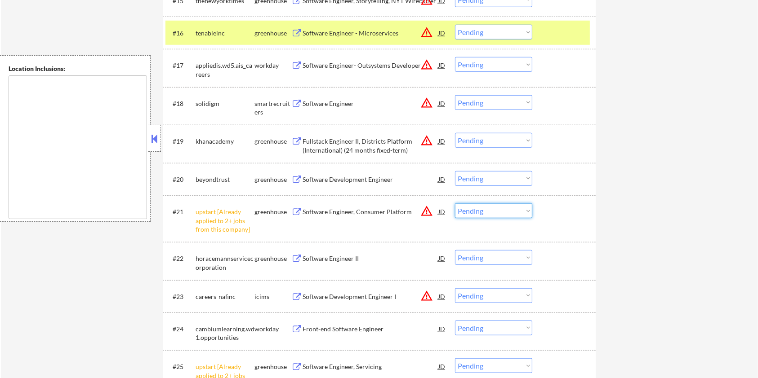
click at [485, 209] on select "Choose an option... Pending Applied Excluded (Questions) Excluded (Expired) Exc…" at bounding box center [493, 211] width 77 height 15
click at [455, 204] on select "Choose an option... Pending Applied Excluded (Questions) Excluded (Expired) Exc…" at bounding box center [493, 211] width 77 height 15
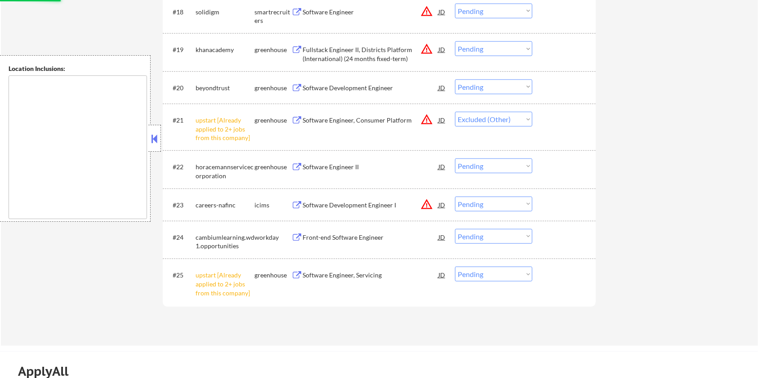
scroll to position [903, 0]
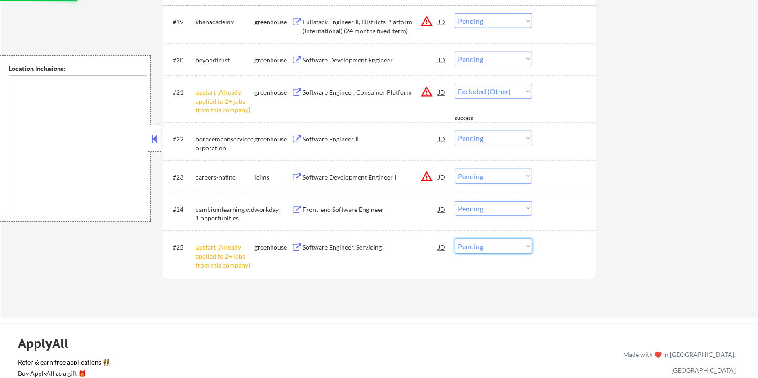
select select ""pending""
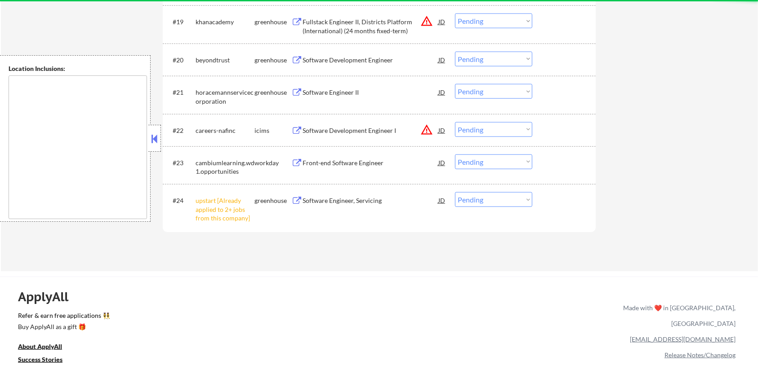
click at [480, 201] on select "Choose an option... Pending Applied Excluded (Questions) Excluded (Expired) Exc…" at bounding box center [493, 199] width 77 height 15
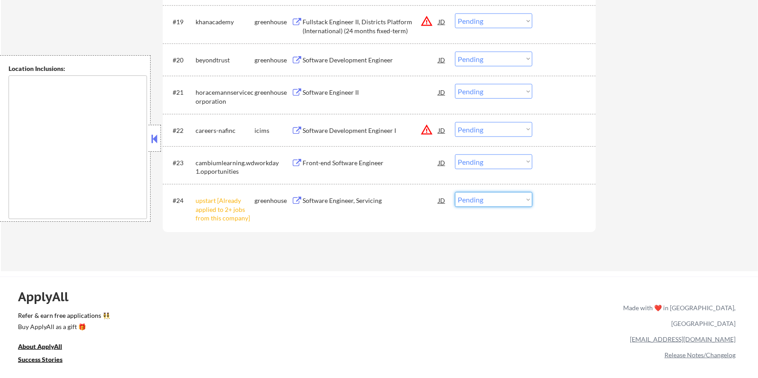
select select ""excluded__other_""
click at [455, 192] on select "Choose an option... Pending Applied Excluded (Questions) Excluded (Expired) Exc…" at bounding box center [493, 199] width 77 height 15
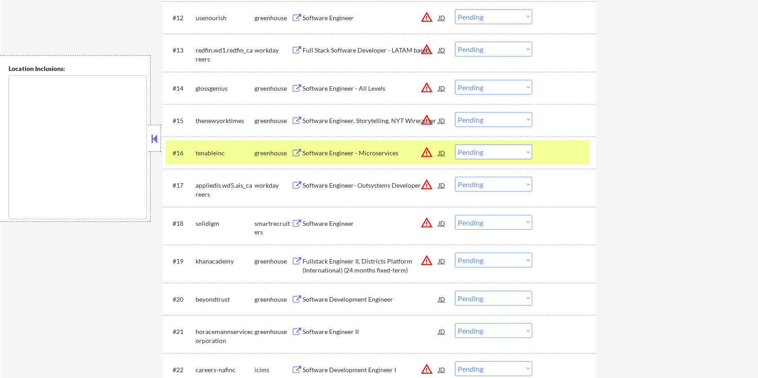
scroll to position [783, 0]
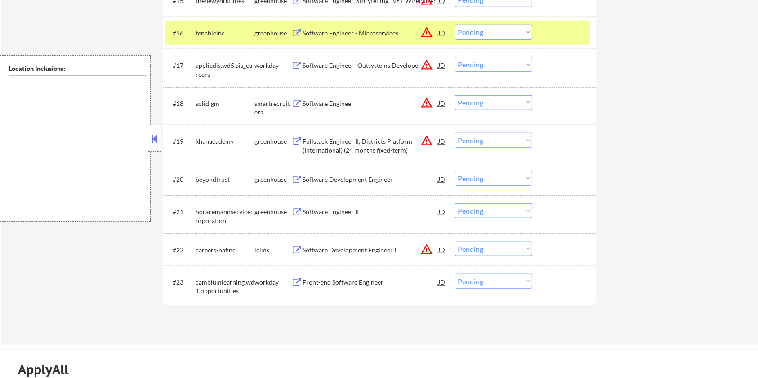
click at [345, 178] on div "Software Development Engineer" at bounding box center [370, 179] width 136 height 9
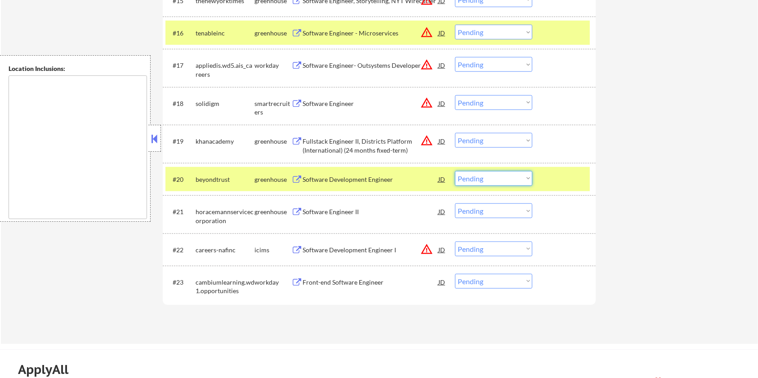
click at [483, 176] on select "Choose an option... Pending Applied Excluded (Questions) Excluded (Expired) Exc…" at bounding box center [493, 178] width 77 height 15
click at [455, 171] on select "Choose an option... Pending Applied Excluded (Questions) Excluded (Expired) Exc…" at bounding box center [493, 178] width 77 height 15
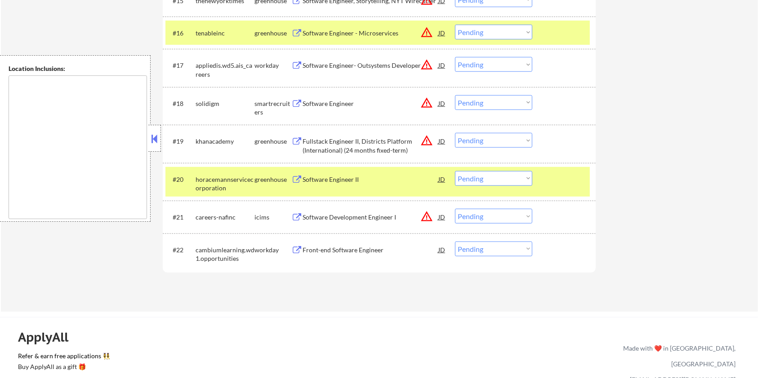
click at [338, 180] on div "Software Engineer II" at bounding box center [370, 179] width 136 height 9
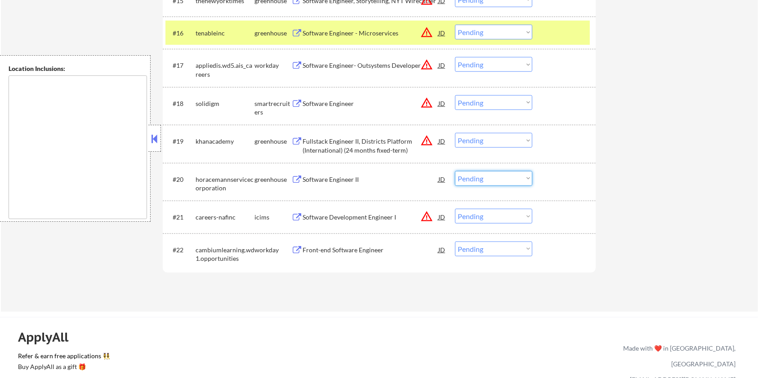
click at [501, 178] on select "Choose an option... Pending Applied Excluded (Questions) Excluded (Expired) Exc…" at bounding box center [493, 178] width 77 height 15
click at [455, 171] on select "Choose an option... Pending Applied Excluded (Questions) Excluded (Expired) Exc…" at bounding box center [493, 178] width 77 height 15
select select ""pending""
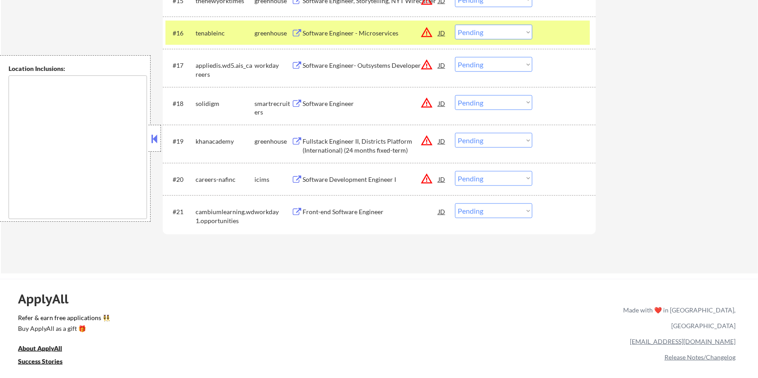
click at [324, 142] on div "Fullstack Engineer II, Districts Platform (International) (24 months fixed-term)" at bounding box center [370, 146] width 136 height 18
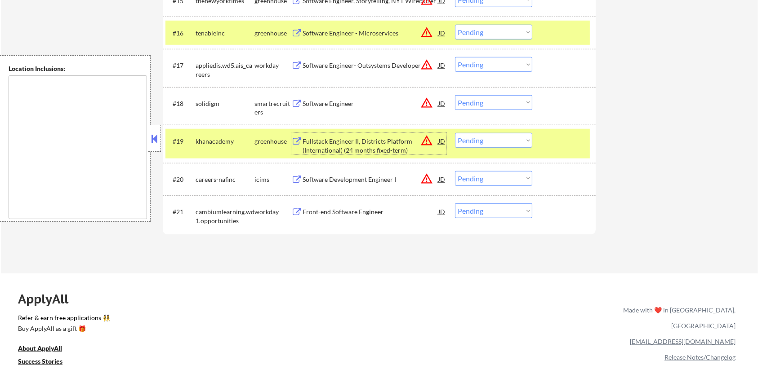
click at [506, 140] on select "Choose an option... Pending Applied Excluded (Questions) Excluded (Expired) Exc…" at bounding box center [493, 140] width 77 height 15
click at [455, 133] on select "Choose an option... Pending Applied Excluded (Questions) Excluded (Expired) Exc…" at bounding box center [493, 140] width 77 height 15
select select ""pending""
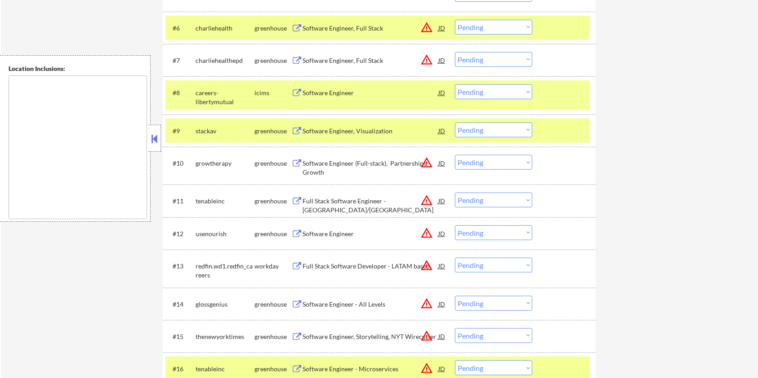
scroll to position [364, 0]
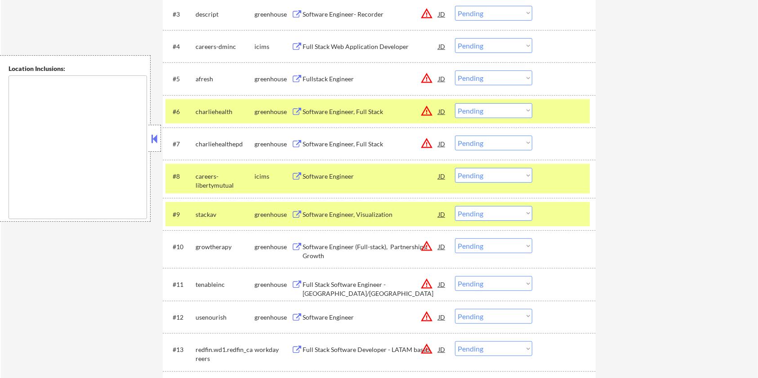
click at [338, 207] on div "Software Engineer, Visualization" at bounding box center [370, 214] width 136 height 16
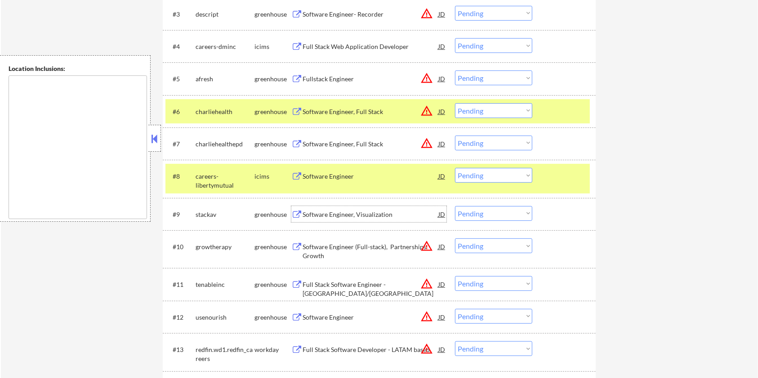
click at [502, 215] on select "Choose an option... Pending Applied Excluded (Questions) Excluded (Expired) Exc…" at bounding box center [493, 213] width 77 height 15
click at [455, 206] on select "Choose an option... Pending Applied Excluded (Questions) Excluded (Expired) Exc…" at bounding box center [493, 213] width 77 height 15
select select ""pending""
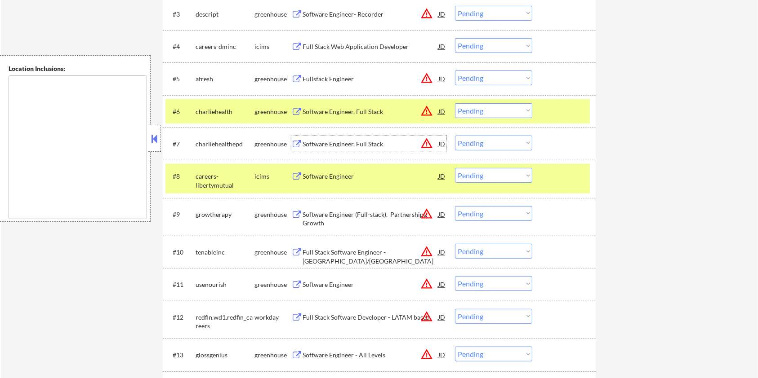
click at [368, 140] on div "Software Engineer, Full Stack" at bounding box center [370, 144] width 136 height 9
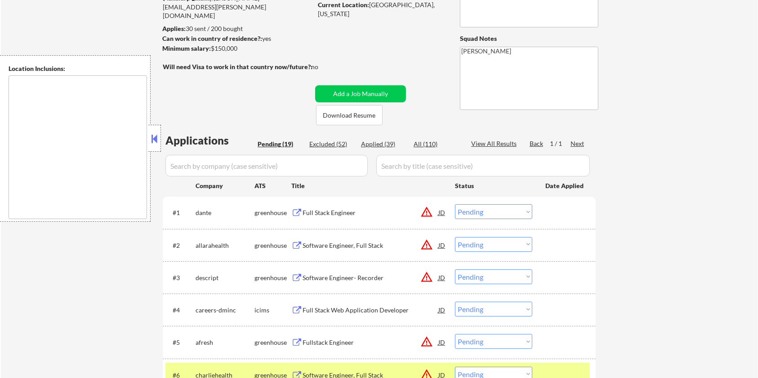
scroll to position [64, 0]
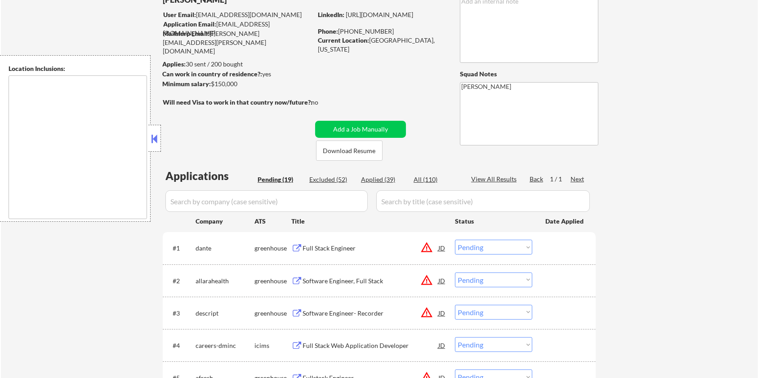
click at [315, 250] on div "Full Stack Engineer" at bounding box center [370, 248] width 136 height 9
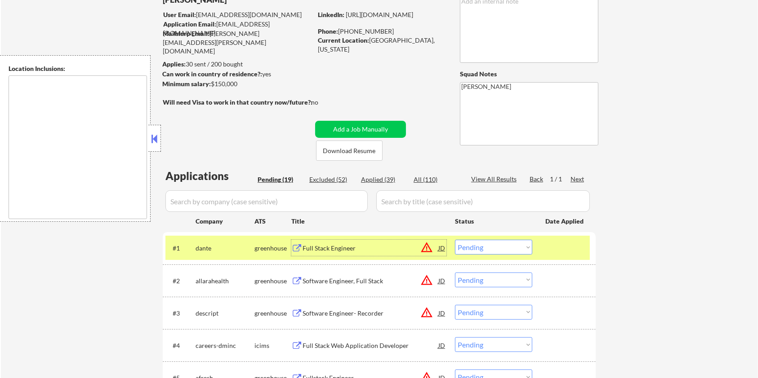
click at [489, 248] on select "Choose an option... Pending Applied Excluded (Questions) Excluded (Expired) Exc…" at bounding box center [493, 247] width 77 height 15
click at [455, 240] on select "Choose an option... Pending Applied Excluded (Questions) Excluded (Expired) Exc…" at bounding box center [493, 247] width 77 height 15
click at [349, 246] on div "Software Engineer, Full Stack" at bounding box center [370, 248] width 136 height 9
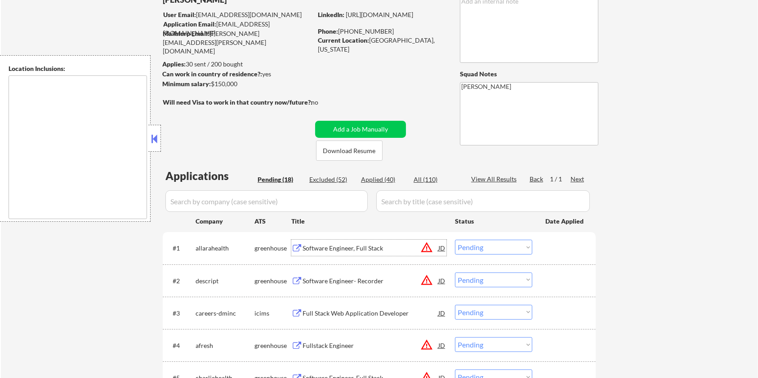
click at [486, 247] on select "Choose an option... Pending Applied Excluded (Questions) Excluded (Expired) Exc…" at bounding box center [493, 247] width 77 height 15
click at [455, 240] on select "Choose an option... Pending Applied Excluded (Questions) Excluded (Expired) Exc…" at bounding box center [493, 247] width 77 height 15
click at [342, 247] on div "Software Engineer- Recorder" at bounding box center [370, 248] width 136 height 9
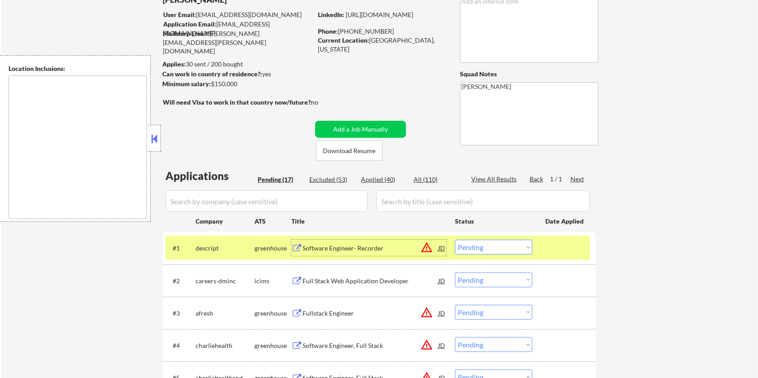
click at [520, 250] on select "Choose an option... Pending Applied Excluded (Questions) Excluded (Expired) Exc…" at bounding box center [493, 247] width 77 height 15
click at [455, 240] on select "Choose an option... Pending Applied Excluded (Questions) Excluded (Expired) Exc…" at bounding box center [493, 247] width 77 height 15
select select ""pending""
click at [314, 280] on div "Fullstack Engineer" at bounding box center [370, 281] width 136 height 9
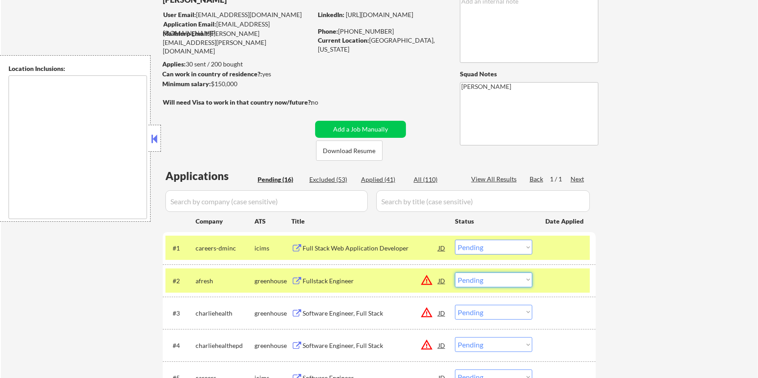
click at [472, 281] on select "Choose an option... Pending Applied Excluded (Questions) Excluded (Expired) Exc…" at bounding box center [493, 280] width 77 height 15
click at [455, 273] on select "Choose an option... Pending Applied Excluded (Questions) Excluded (Expired) Exc…" at bounding box center [493, 280] width 77 height 15
select select ""pending""
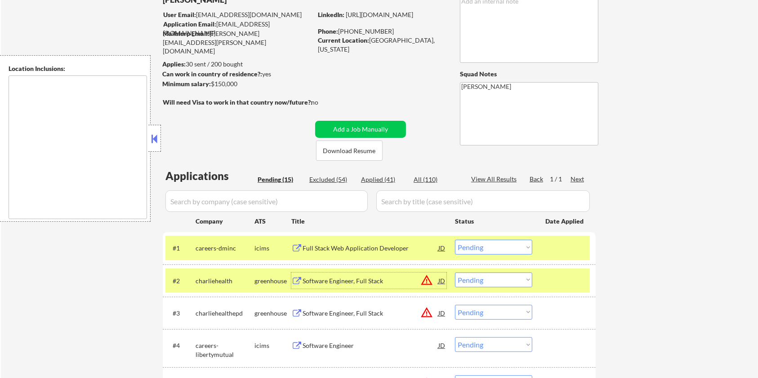
click at [334, 281] on div "Software Engineer, Full Stack" at bounding box center [370, 281] width 136 height 9
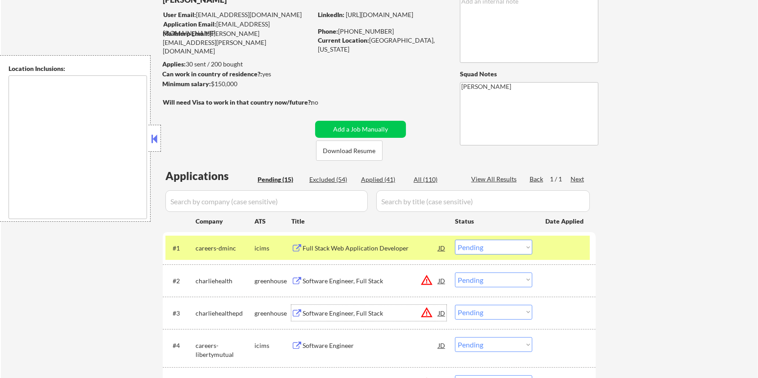
click at [342, 308] on div "Software Engineer, Full Stack" at bounding box center [370, 313] width 136 height 16
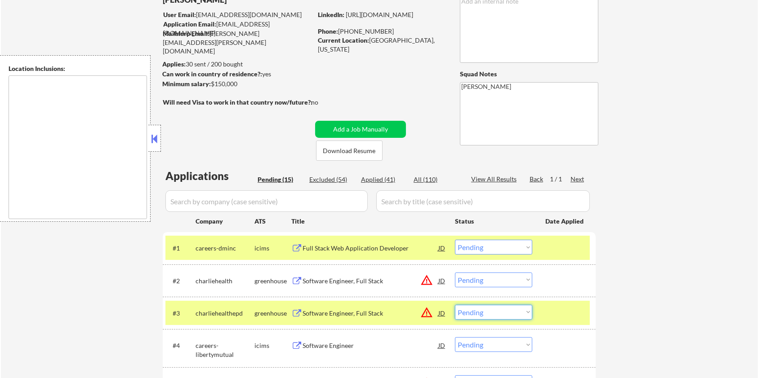
click at [507, 313] on select "Choose an option... Pending Applied Excluded (Questions) Excluded (Expired) Exc…" at bounding box center [493, 312] width 77 height 15
click at [455, 305] on select "Choose an option... Pending Applied Excluded (Questions) Excluded (Expired) Exc…" at bounding box center [493, 312] width 77 height 15
select select ""pending""
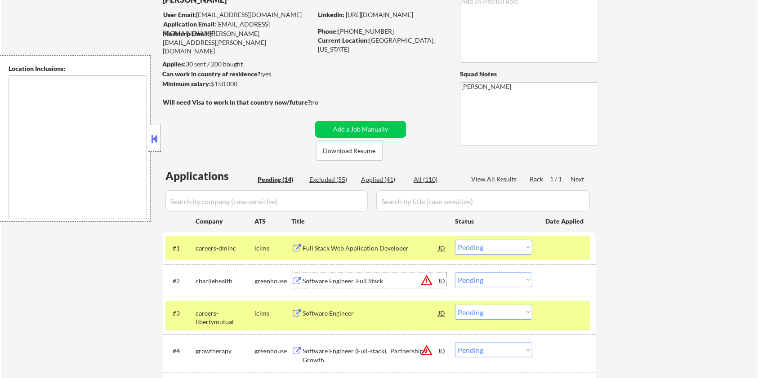
click at [363, 280] on div "Software Engineer, Full Stack" at bounding box center [370, 281] width 136 height 9
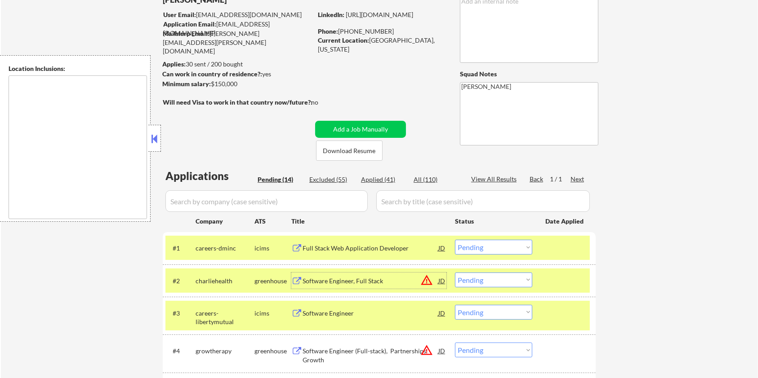
click at [475, 276] on select "Choose an option... Pending Applied Excluded (Questions) Excluded (Expired) Exc…" at bounding box center [493, 280] width 77 height 15
click at [455, 273] on select "Choose an option... Pending Applied Excluded (Questions) Excluded (Expired) Exc…" at bounding box center [493, 280] width 77 height 15
select select ""pending""
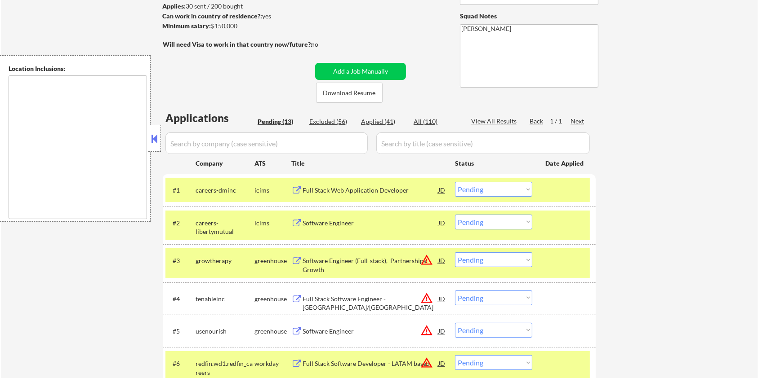
scroll to position [184, 0]
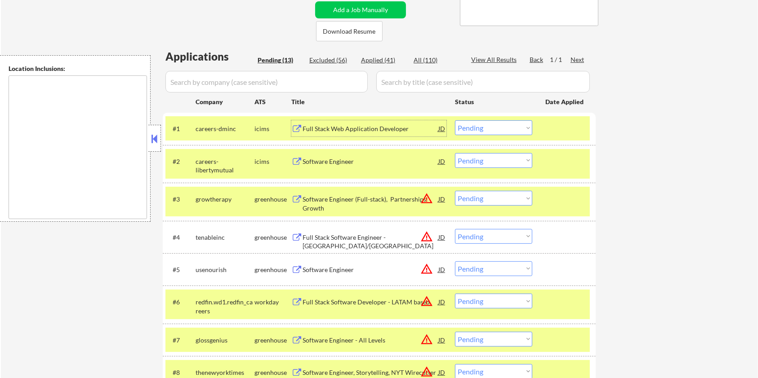
click at [344, 125] on div "Full Stack Web Application Developer" at bounding box center [370, 128] width 136 height 9
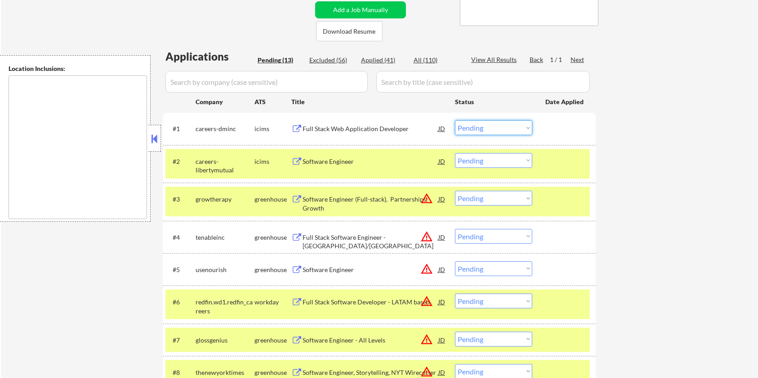
click at [490, 127] on select "Choose an option... Pending Applied Excluded (Questions) Excluded (Expired) Exc…" at bounding box center [493, 127] width 77 height 15
click at [455, 120] on select "Choose an option... Pending Applied Excluded (Questions) Excluded (Expired) Exc…" at bounding box center [493, 127] width 77 height 15
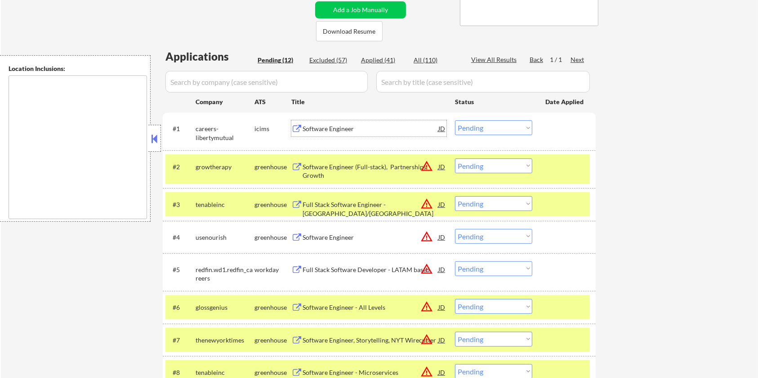
click at [352, 128] on div "Software Engineer" at bounding box center [370, 128] width 136 height 9
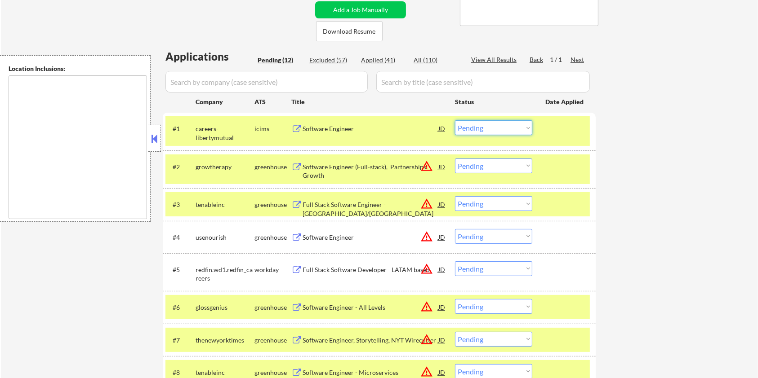
click at [518, 128] on select "Choose an option... Pending Applied Excluded (Questions) Excluded (Expired) Exc…" at bounding box center [493, 127] width 77 height 15
click at [455, 120] on select "Choose an option... Pending Applied Excluded (Questions) Excluded (Expired) Exc…" at bounding box center [493, 127] width 77 height 15
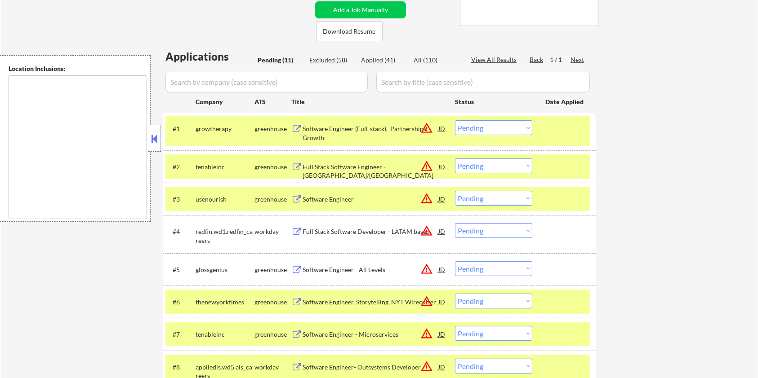
click at [331, 131] on div "Software Engineer (Full-stack), Partnerships Growth" at bounding box center [370, 133] width 136 height 18
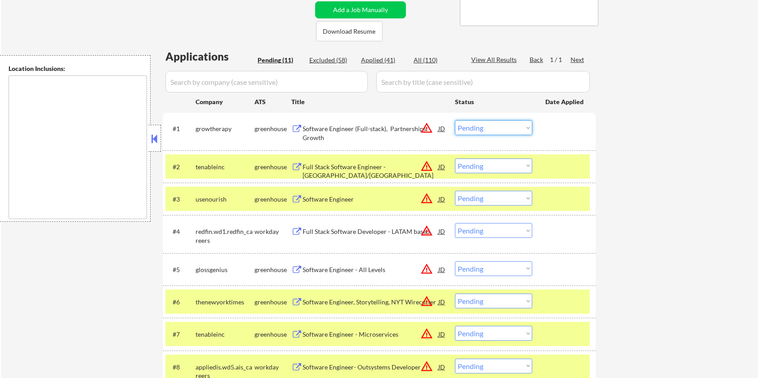
click at [484, 124] on select "Choose an option... Pending Applied Excluded (Questions) Excluded (Expired) Exc…" at bounding box center [493, 127] width 77 height 15
click at [455, 120] on select "Choose an option... Pending Applied Excluded (Questions) Excluded (Expired) Exc…" at bounding box center [493, 127] width 77 height 15
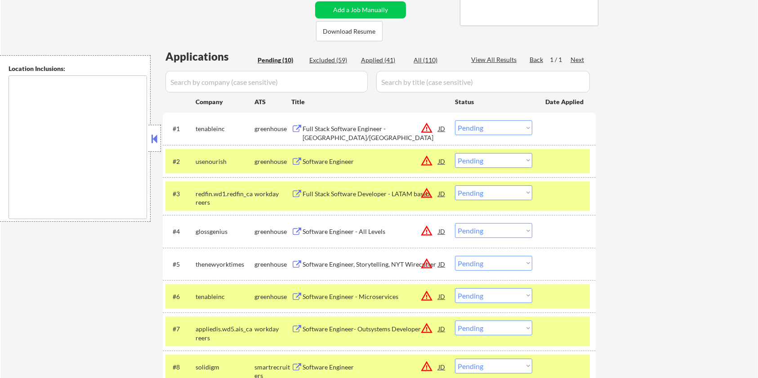
click at [301, 131] on button at bounding box center [296, 129] width 11 height 9
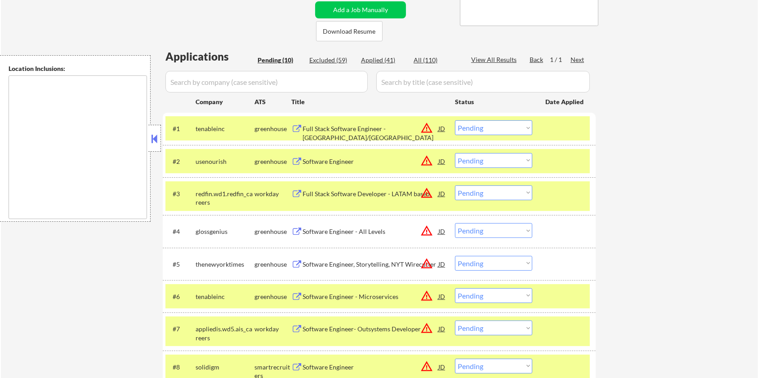
click at [485, 128] on select "Choose an option... Pending Applied Excluded (Questions) Excluded (Expired) Exc…" at bounding box center [493, 127] width 77 height 15
click at [455, 120] on select "Choose an option... Pending Applied Excluded (Questions) Excluded (Expired) Exc…" at bounding box center [493, 127] width 77 height 15
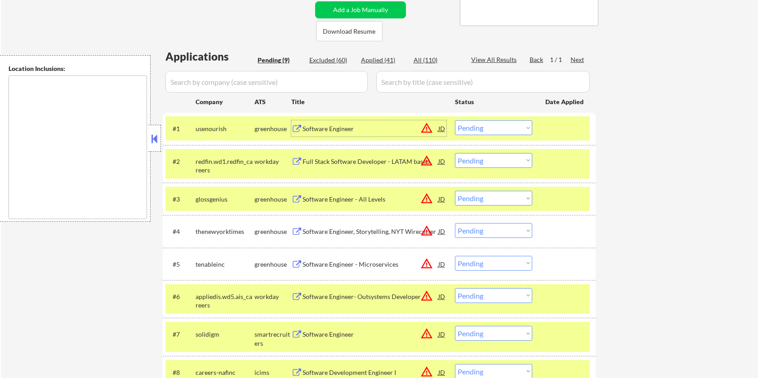
click at [320, 128] on div "Software Engineer" at bounding box center [370, 128] width 136 height 9
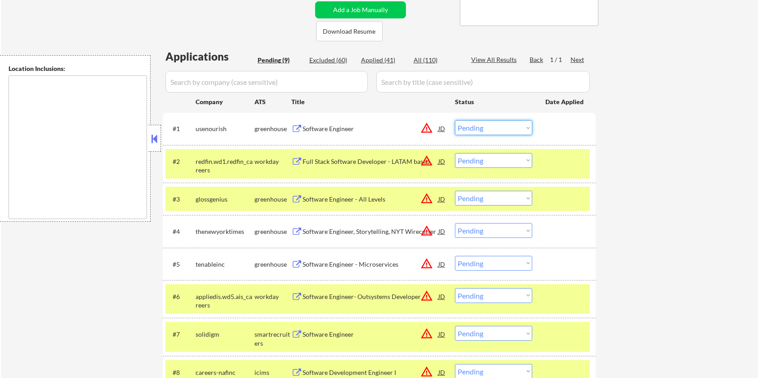
click at [491, 126] on select "Choose an option... Pending Applied Excluded (Questions) Excluded (Expired) Exc…" at bounding box center [493, 127] width 77 height 15
click at [455, 120] on select "Choose an option... Pending Applied Excluded (Questions) Excluded (Expired) Exc…" at bounding box center [493, 127] width 77 height 15
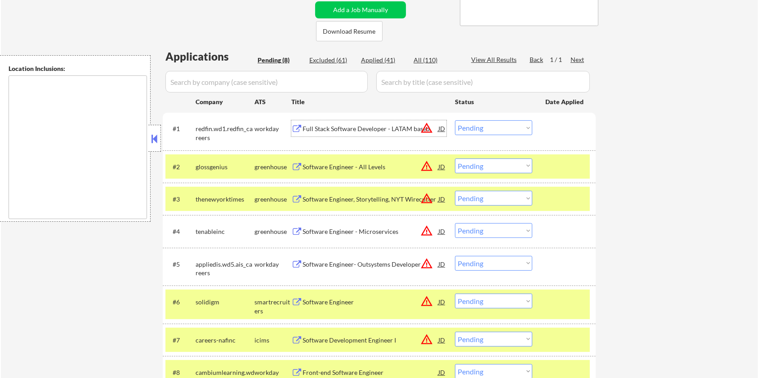
click at [325, 129] on div "Full Stack Software Developer - LATAM based" at bounding box center [370, 128] width 136 height 9
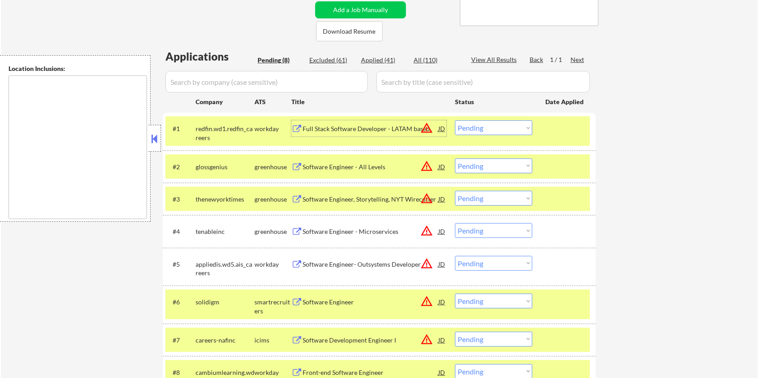
click at [475, 127] on select "Choose an option... Pending Applied Excluded (Questions) Excluded (Expired) Exc…" at bounding box center [493, 127] width 77 height 15
click at [455, 120] on select "Choose an option... Pending Applied Excluded (Questions) Excluded (Expired) Exc…" at bounding box center [493, 127] width 77 height 15
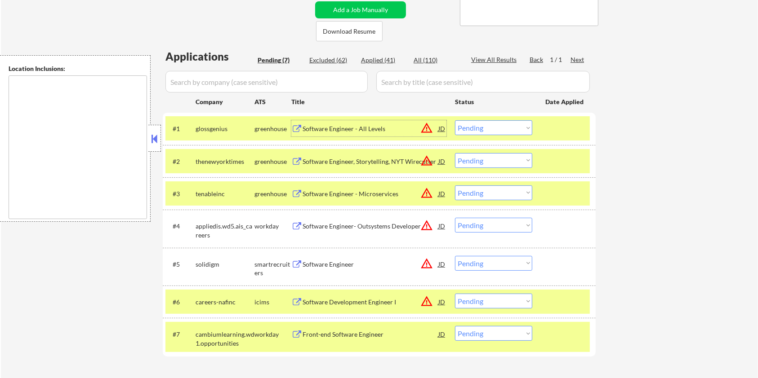
click at [331, 125] on div "Software Engineer - All Levels" at bounding box center [370, 128] width 136 height 9
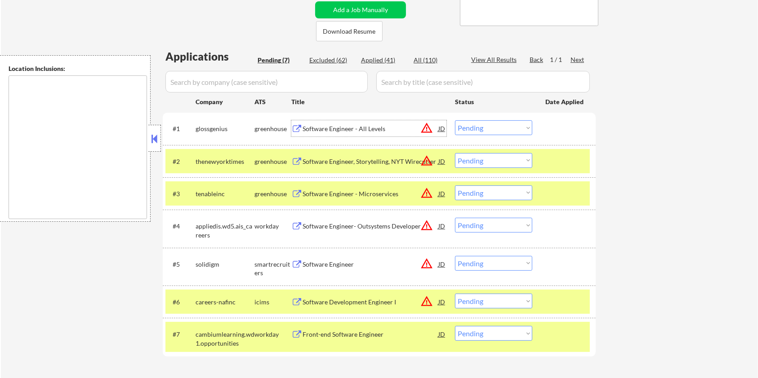
click at [493, 124] on select "Choose an option... Pending Applied Excluded (Questions) Excluded (Expired) Exc…" at bounding box center [493, 127] width 77 height 15
select select ""excluded__location_""
click at [455, 120] on select "Choose an option... Pending Applied Excluded (Questions) Excluded (Expired) Exc…" at bounding box center [493, 127] width 77 height 15
click at [377, 161] on div "Software Engineer, Storytelling, NYT Wirecutter" at bounding box center [370, 161] width 136 height 9
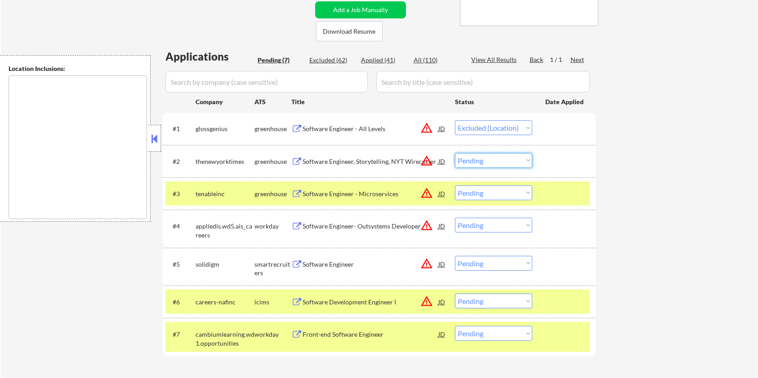
click at [481, 157] on select "Choose an option... Pending Applied Excluded (Questions) Excluded (Expired) Exc…" at bounding box center [493, 160] width 77 height 15
click at [455, 153] on select "Choose an option... Pending Applied Excluded (Questions) Excluded (Expired) Exc…" at bounding box center [493, 160] width 77 height 15
select select ""pending""
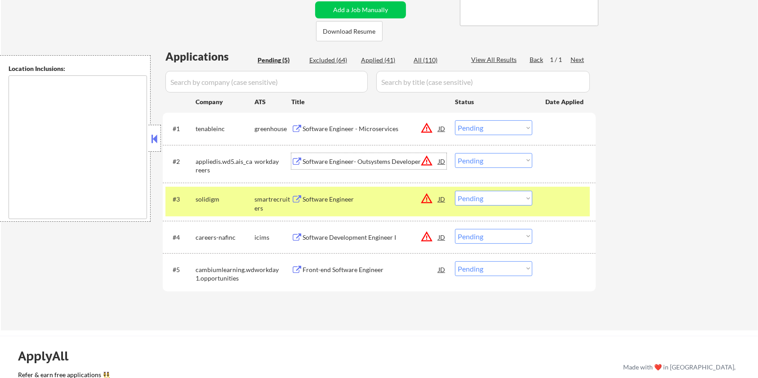
click at [353, 159] on div "Software Engineer- Outsystems Developer" at bounding box center [370, 161] width 136 height 9
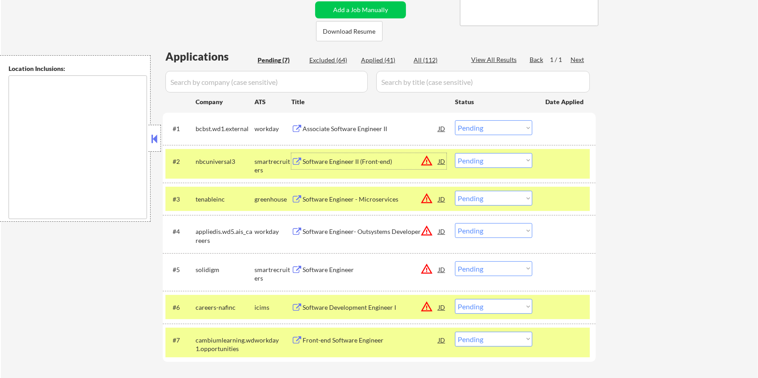
click at [481, 129] on select "Choose an option... Pending Applied Excluded (Questions) Excluded (Expired) Exc…" at bounding box center [493, 127] width 77 height 15
click at [455, 120] on select "Choose an option... Pending Applied Excluded (Questions) Excluded (Expired) Exc…" at bounding box center [493, 127] width 77 height 15
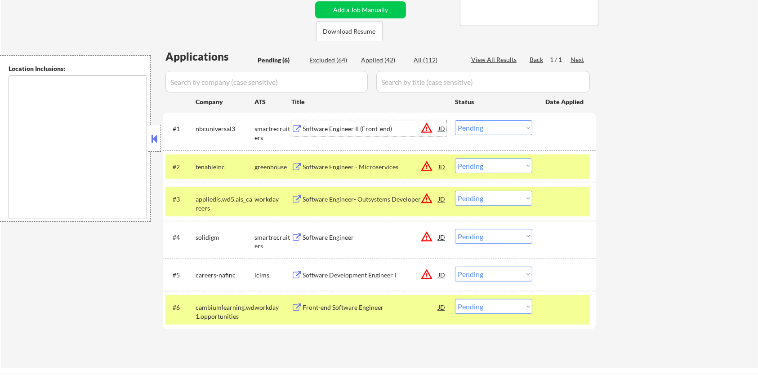
click at [327, 130] on div "Software Engineer II (Front-end)" at bounding box center [370, 128] width 136 height 9
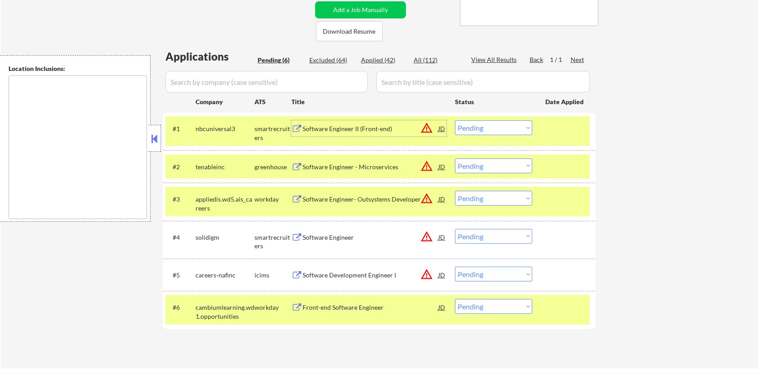
click at [489, 128] on select "Choose an option... Pending Applied Excluded (Questions) Excluded (Expired) Exc…" at bounding box center [493, 127] width 77 height 15
click at [455, 120] on select "Choose an option... Pending Applied Excluded (Questions) Excluded (Expired) Exc…" at bounding box center [493, 127] width 77 height 15
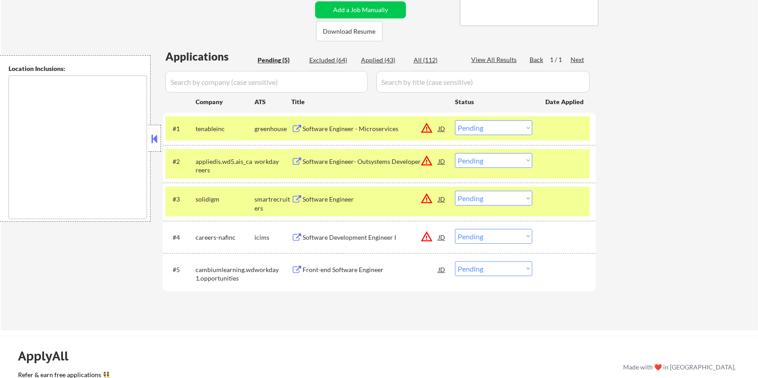
click at [326, 126] on div "Software Engineer - Microservices" at bounding box center [370, 128] width 136 height 9
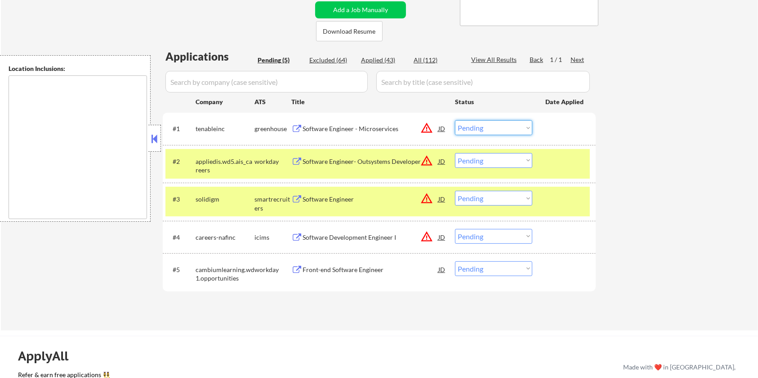
click at [507, 124] on select "Choose an option... Pending Applied Excluded (Questions) Excluded (Expired) Exc…" at bounding box center [493, 127] width 77 height 15
click at [455, 120] on select "Choose an option... Pending Applied Excluded (Questions) Excluded (Expired) Exc…" at bounding box center [493, 127] width 77 height 15
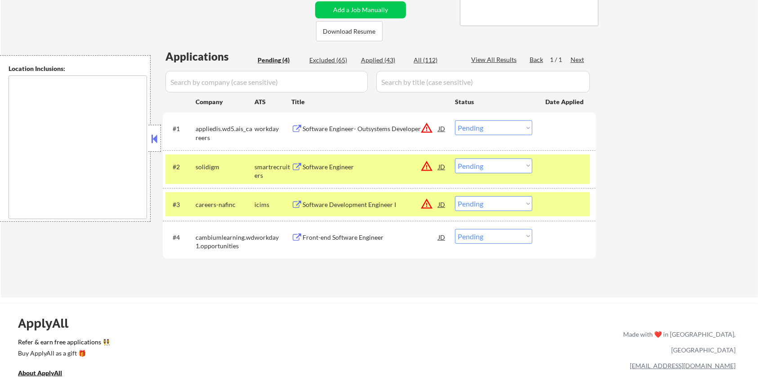
click at [349, 127] on div "Software Engineer- Outsystems Developer" at bounding box center [370, 128] width 136 height 9
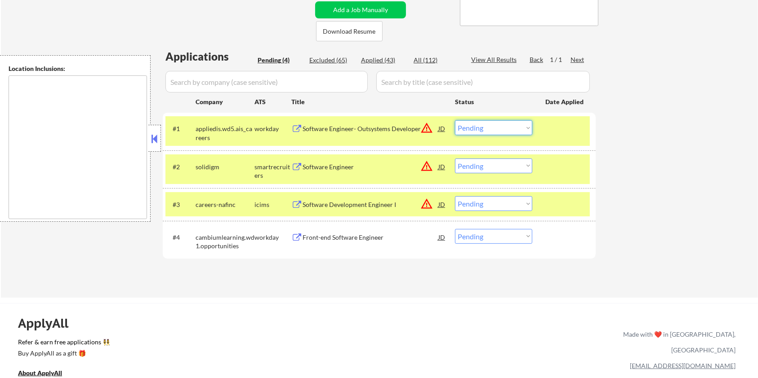
click at [487, 125] on select "Choose an option... Pending Applied Excluded (Questions) Excluded (Expired) Exc…" at bounding box center [493, 127] width 77 height 15
click at [455, 120] on select "Choose an option... Pending Applied Excluded (Questions) Excluded (Expired) Exc…" at bounding box center [493, 127] width 77 height 15
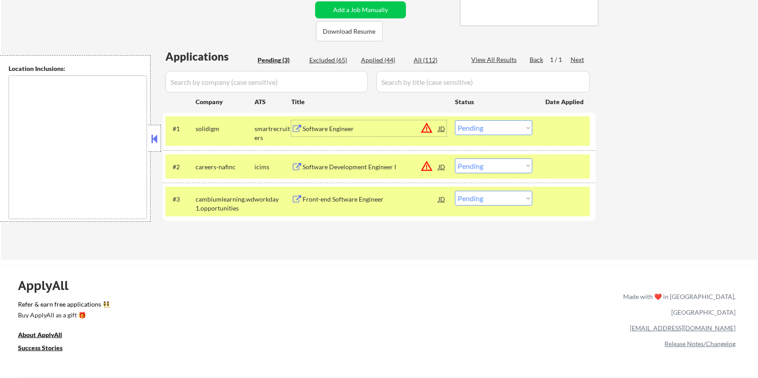
click at [316, 124] on div "Software Engineer" at bounding box center [370, 128] width 136 height 9
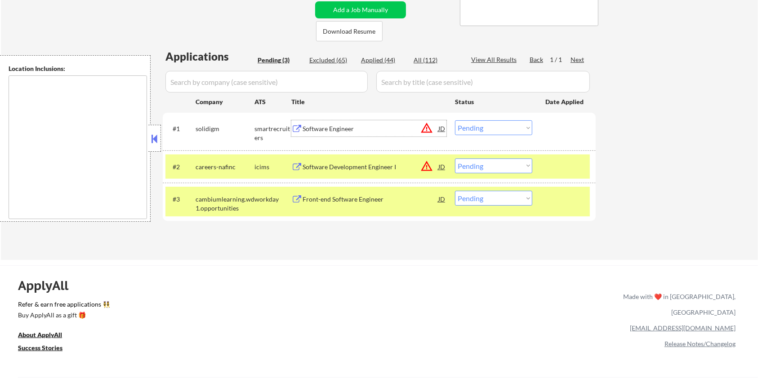
click at [494, 129] on select "Choose an option... Pending Applied Excluded (Questions) Excluded (Expired) Exc…" at bounding box center [493, 127] width 77 height 15
click at [455, 120] on select "Choose an option... Pending Applied Excluded (Questions) Excluded (Expired) Exc…" at bounding box center [493, 127] width 77 height 15
select select ""pending""
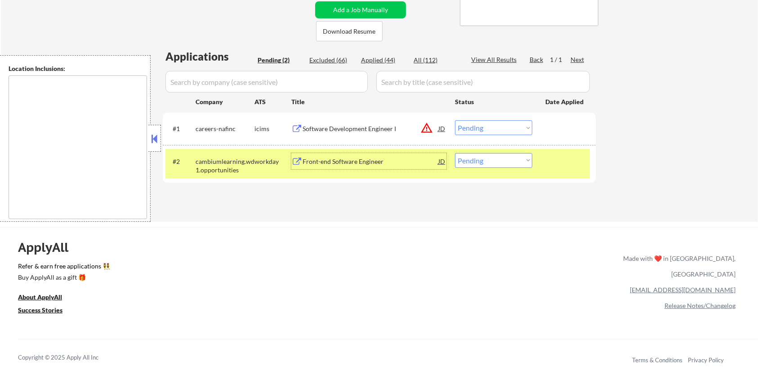
click at [333, 159] on div "Front-end Software Engineer" at bounding box center [370, 161] width 136 height 9
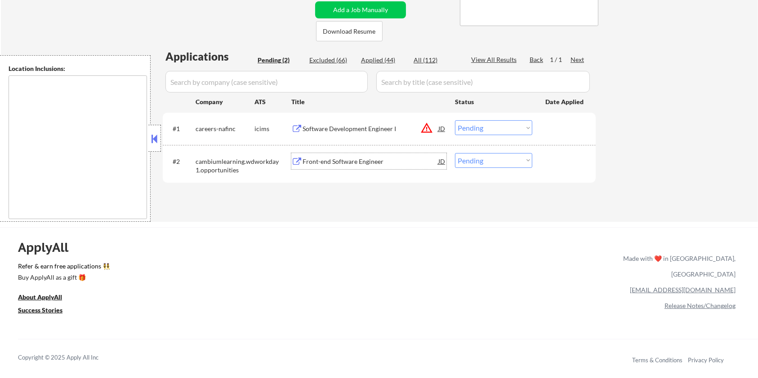
click at [493, 162] on select "Choose an option... Pending Applied Excluded (Questions) Excluded (Expired) Exc…" at bounding box center [493, 160] width 77 height 15
select select ""applied""
click at [455, 153] on select "Choose an option... Pending Applied Excluded (Questions) Excluded (Expired) Exc…" at bounding box center [493, 160] width 77 height 15
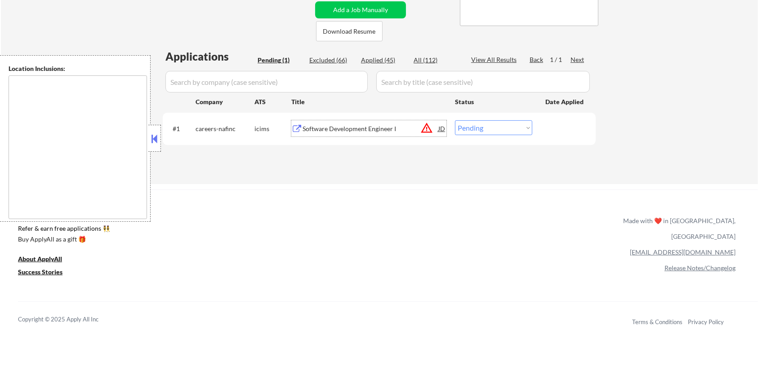
click at [320, 127] on div "Software Development Engineer I" at bounding box center [370, 128] width 136 height 9
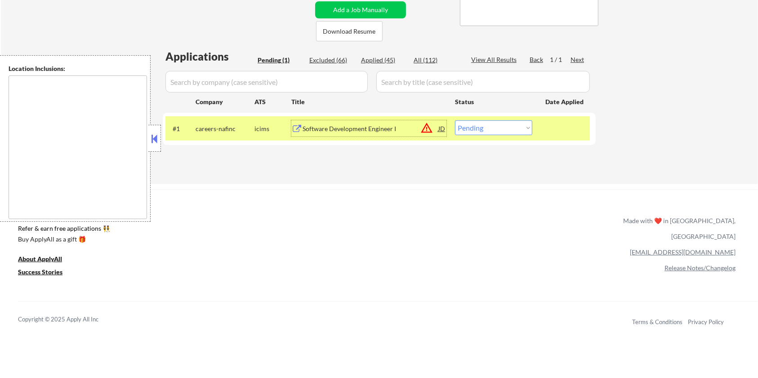
click at [495, 124] on select "Choose an option... Pending Applied Excluded (Questions) Excluded (Expired) Exc…" at bounding box center [493, 127] width 77 height 15
select select ""excluded__expired_""
click at [455, 120] on select "Choose an option... Pending Applied Excluded (Questions) Excluded (Expired) Exc…" at bounding box center [493, 127] width 77 height 15
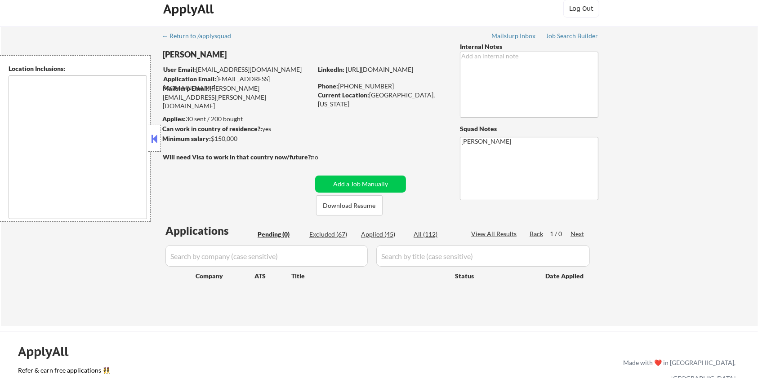
scroll to position [4, 0]
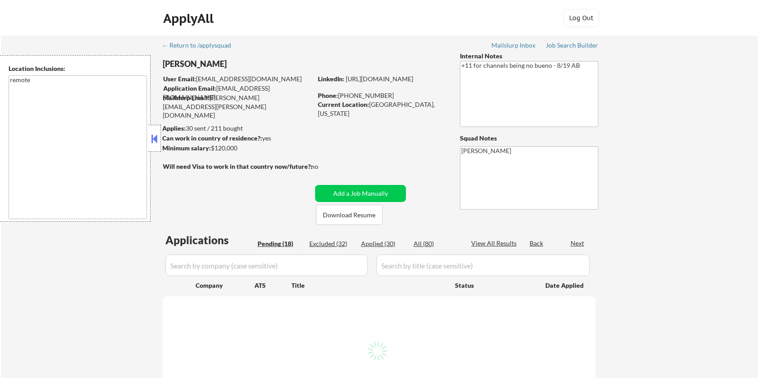
select select ""pending""
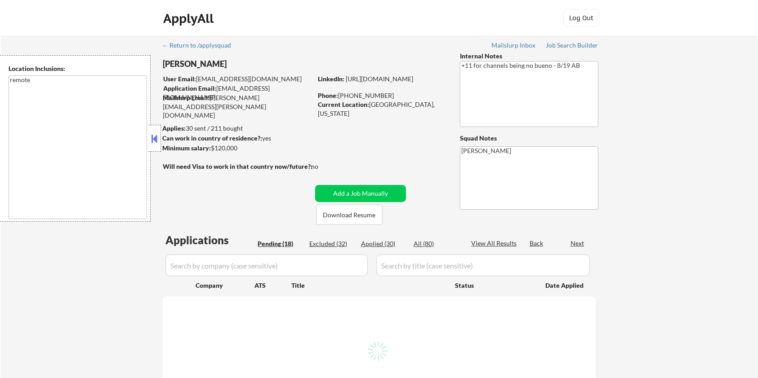
select select ""pending""
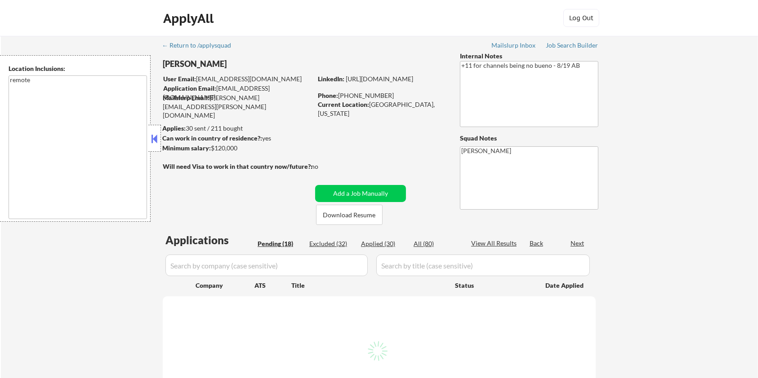
select select ""pending""
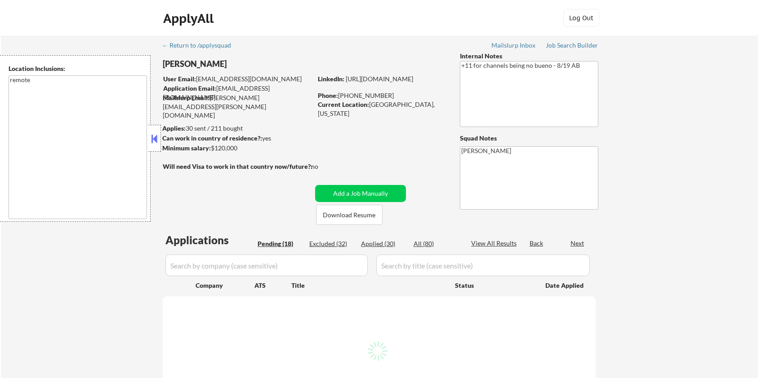
select select ""pending""
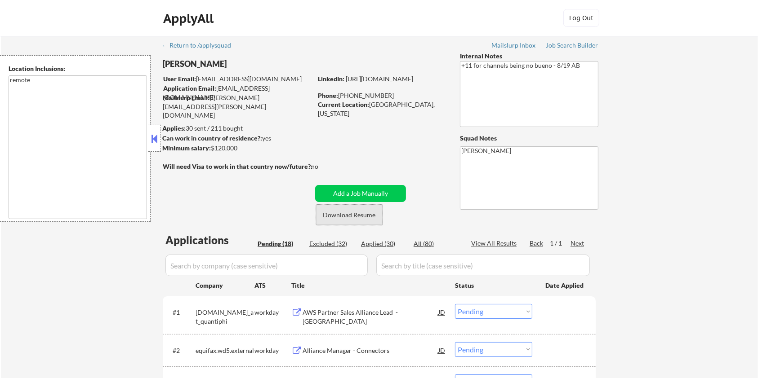
click at [358, 211] on button "Download Resume" at bounding box center [349, 215] width 67 height 20
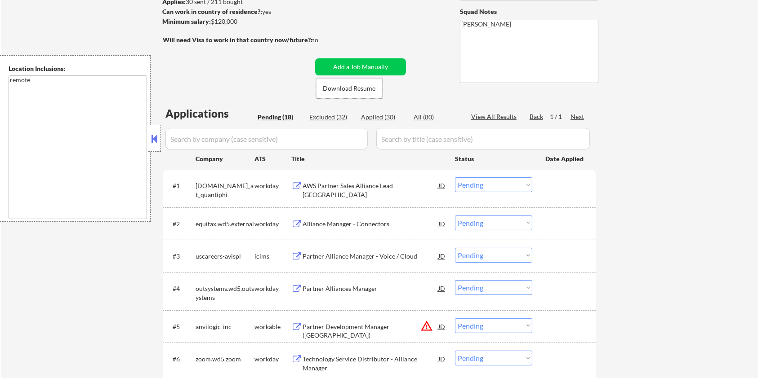
scroll to position [120, 0]
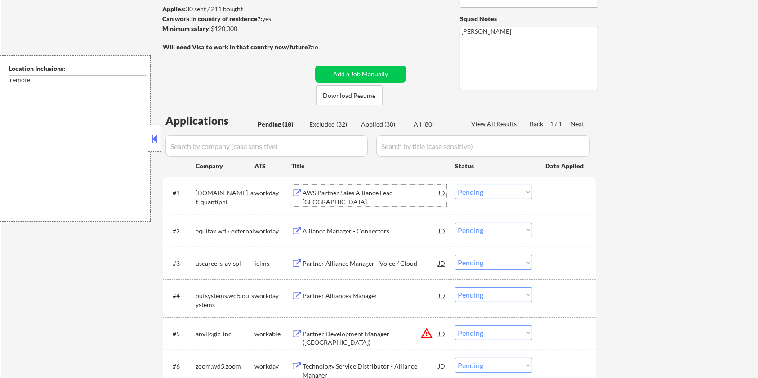
click at [342, 195] on div "AWS Partner Sales Alliance Lead - Central Region" at bounding box center [370, 198] width 136 height 18
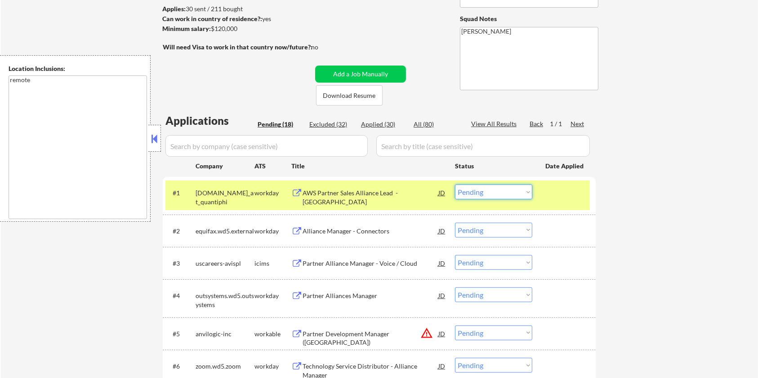
click at [505, 191] on select "Choose an option... Pending Applied Excluded (Questions) Excluded (Expired) Exc…" at bounding box center [493, 192] width 77 height 15
click at [455, 185] on select "Choose an option... Pending Applied Excluded (Questions) Excluded (Expired) Exc…" at bounding box center [493, 192] width 77 height 15
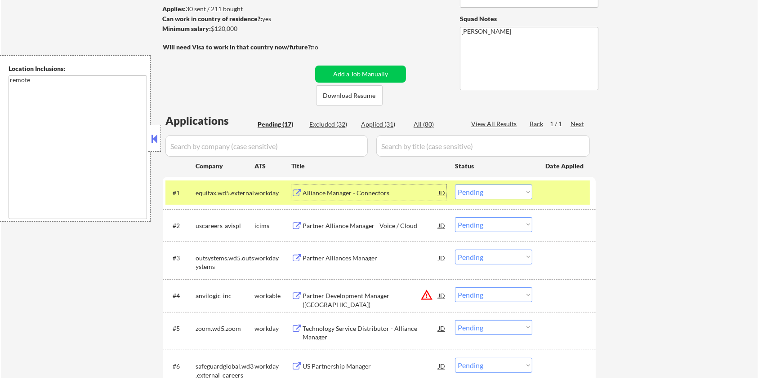
click at [348, 192] on div "Alliance Manager - Connectors" at bounding box center [370, 193] width 136 height 9
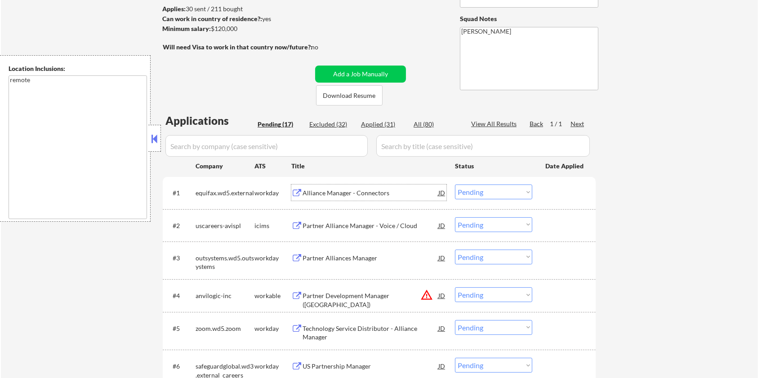
click at [499, 190] on select "Choose an option... Pending Applied Excluded (Questions) Excluded (Expired) Exc…" at bounding box center [493, 192] width 77 height 15
click at [455, 185] on select "Choose an option... Pending Applied Excluded (Questions) Excluded (Expired) Exc…" at bounding box center [493, 192] width 77 height 15
select select ""pending""
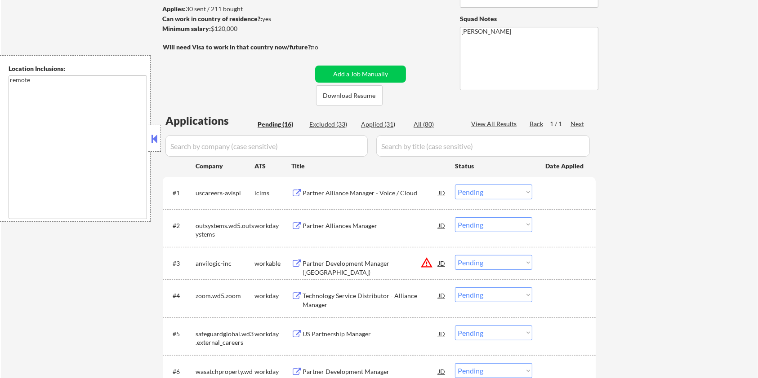
click at [329, 223] on div "Partner Alliances Manager" at bounding box center [370, 226] width 136 height 9
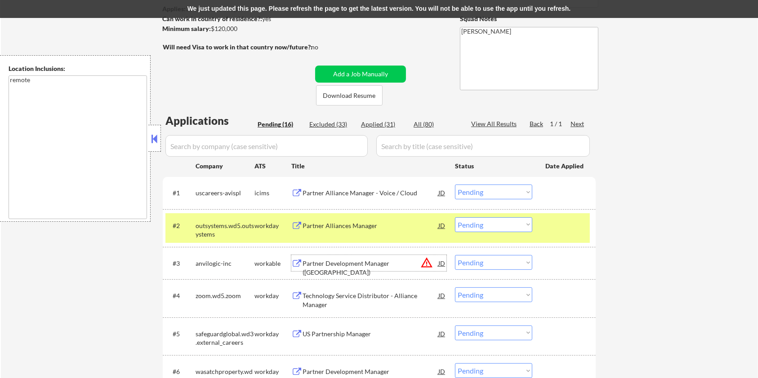
click at [326, 264] on div "Partner Development Manager ([GEOGRAPHIC_DATA])" at bounding box center [370, 268] width 136 height 18
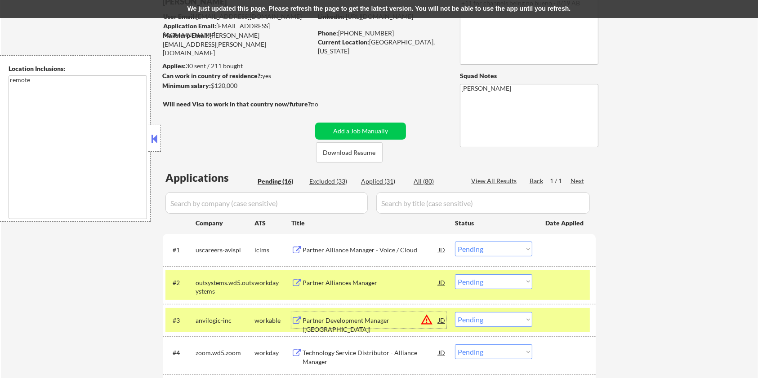
scroll to position [0, 0]
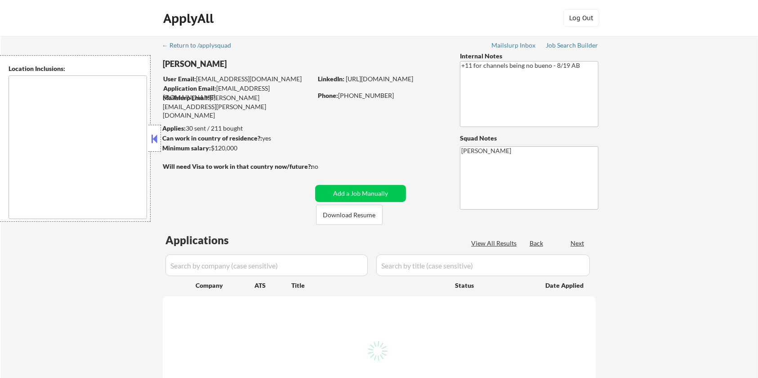
type textarea "remote"
select select ""pending""
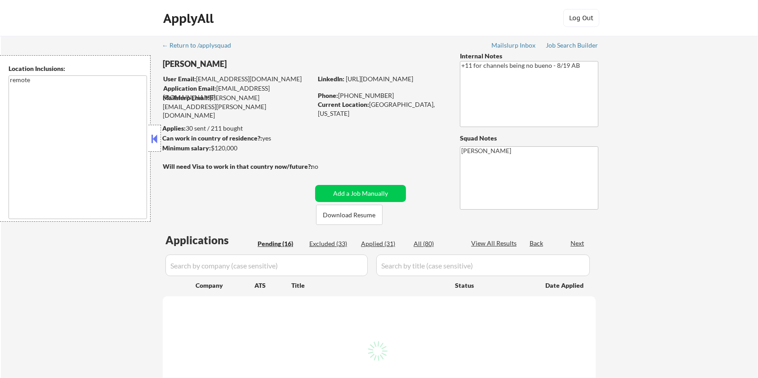
select select ""pending""
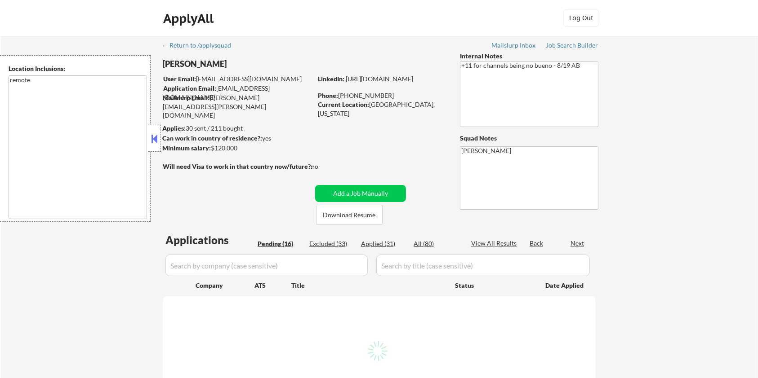
select select ""pending""
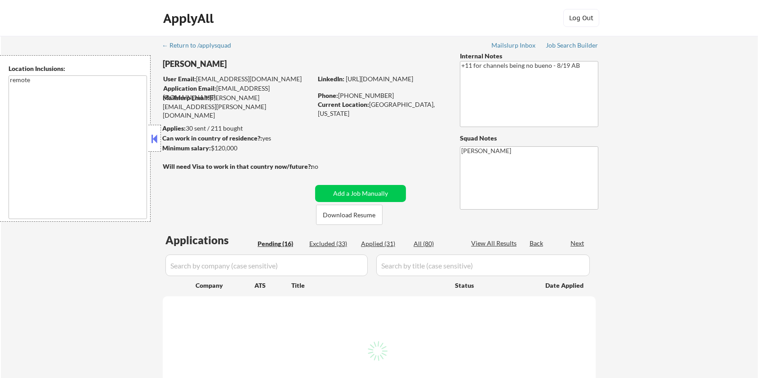
select select ""pending""
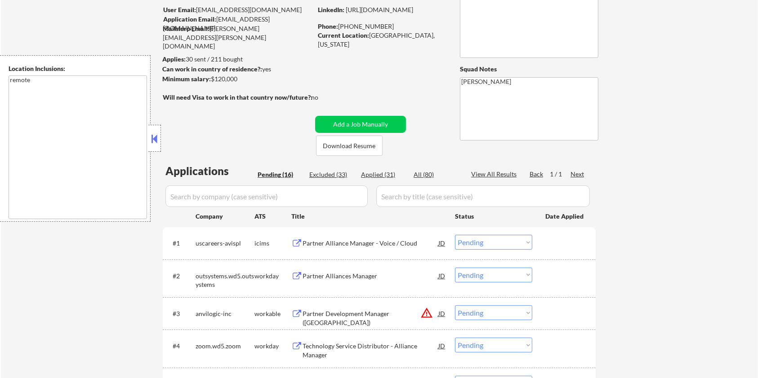
scroll to position [120, 0]
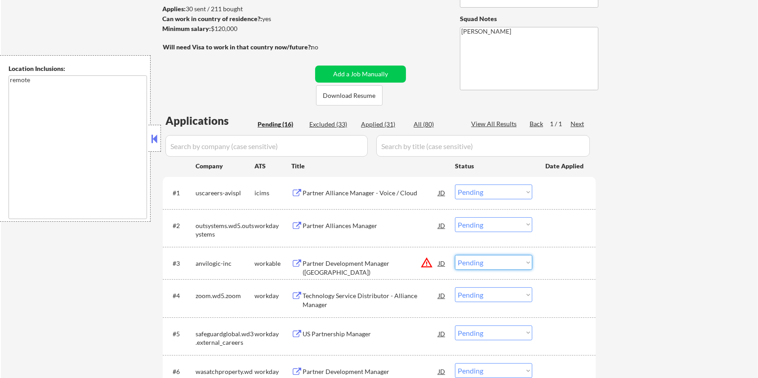
click at [482, 268] on select "Choose an option... Pending Applied Excluded (Questions) Excluded (Expired) Exc…" at bounding box center [493, 262] width 77 height 15
click at [455, 255] on select "Choose an option... Pending Applied Excluded (Questions) Excluded (Expired) Exc…" at bounding box center [493, 262] width 77 height 15
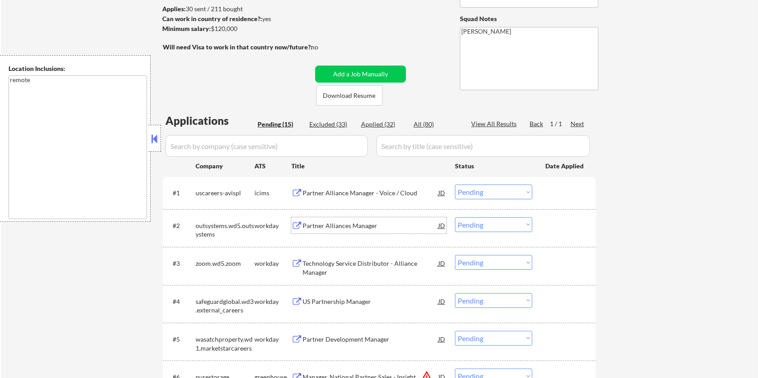
click at [338, 227] on div "Partner Alliances Manager" at bounding box center [370, 226] width 136 height 9
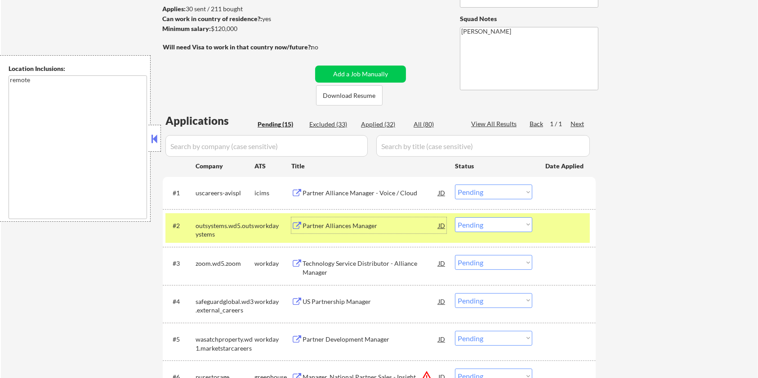
click at [313, 271] on div "Technology Service Distributor - Alliance Manager" at bounding box center [370, 268] width 136 height 18
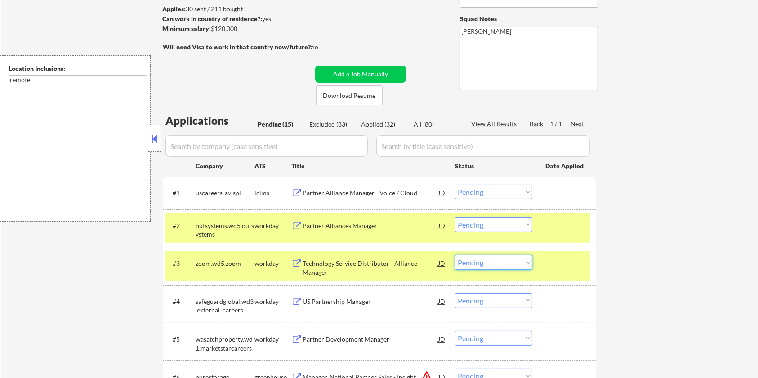
click at [488, 261] on select "Choose an option... Pending Applied Excluded (Questions) Excluded (Expired) Exc…" at bounding box center [493, 262] width 77 height 15
click at [455, 255] on select "Choose an option... Pending Applied Excluded (Questions) Excluded (Expired) Exc…" at bounding box center [493, 262] width 77 height 15
select select ""pending""
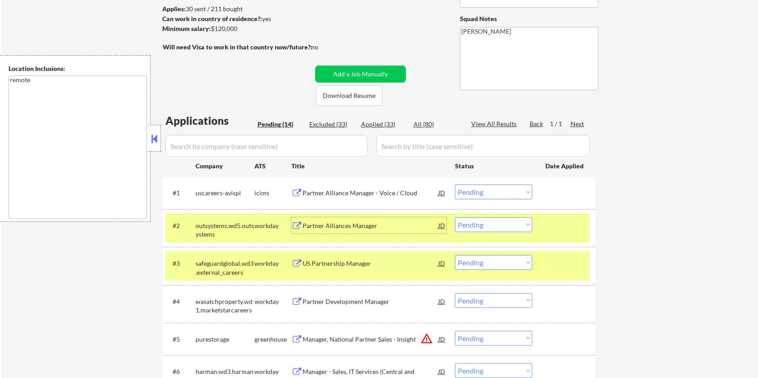
click at [379, 225] on div "Partner Alliances Manager" at bounding box center [370, 226] width 136 height 9
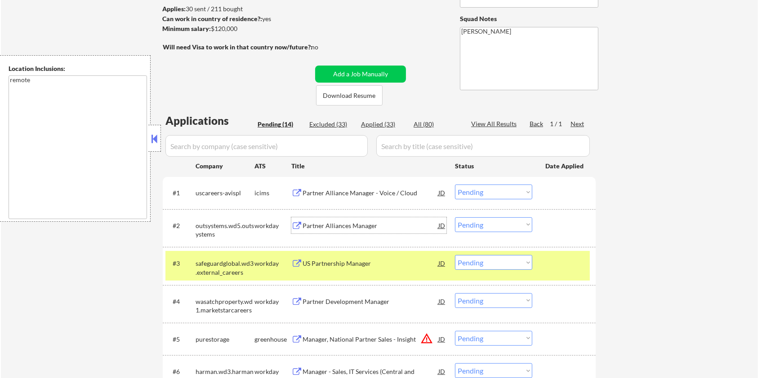
click at [496, 226] on select "Choose an option... Pending Applied Excluded (Questions) Excluded (Expired) Exc…" at bounding box center [493, 225] width 77 height 15
click at [511, 223] on select "Choose an option... Pending Applied Excluded (Questions) Excluded (Expired) Exc…" at bounding box center [493, 225] width 77 height 15
click at [455, 218] on select "Choose an option... Pending Applied Excluded (Questions) Excluded (Expired) Exc…" at bounding box center [493, 225] width 77 height 15
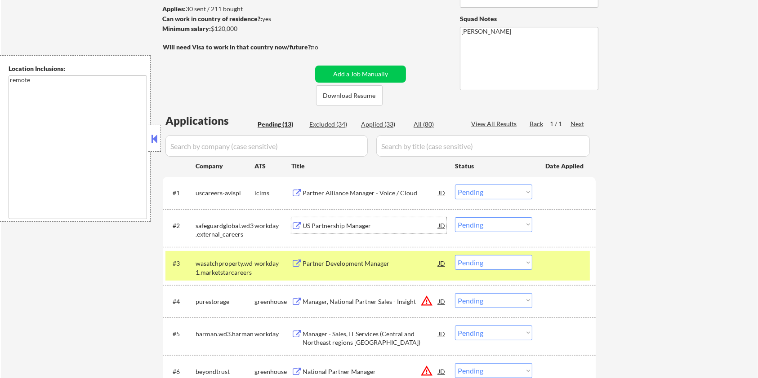
click at [338, 226] on div "US Partnership Manager" at bounding box center [370, 226] width 136 height 9
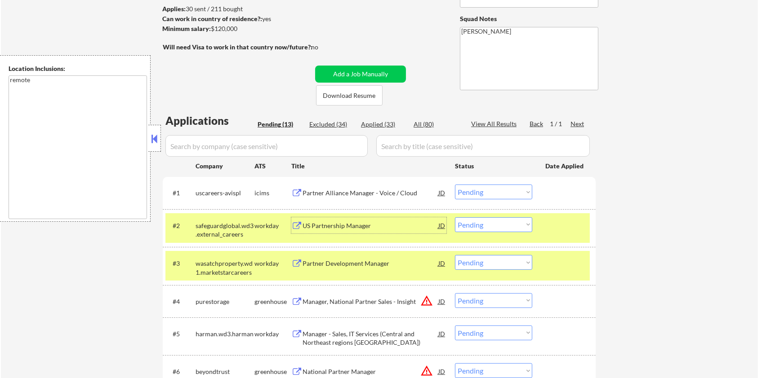
click at [482, 228] on select "Choose an option... Pending Applied Excluded (Questions) Excluded (Expired) Exc…" at bounding box center [493, 225] width 77 height 15
click at [455, 218] on select "Choose an option... Pending Applied Excluded (Questions) Excluded (Expired) Exc…" at bounding box center [493, 225] width 77 height 15
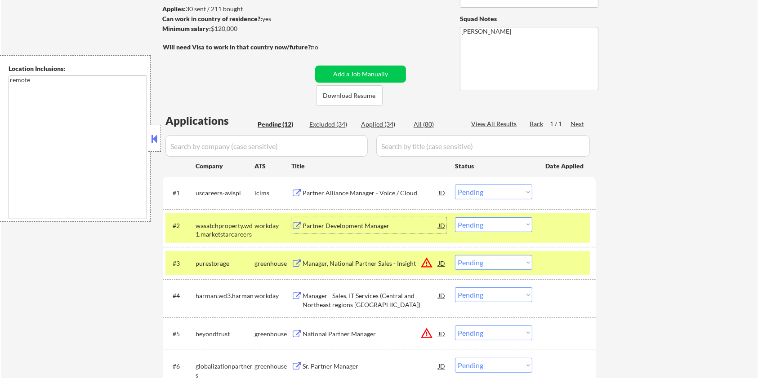
click at [329, 228] on div "Partner Development Manager" at bounding box center [370, 226] width 136 height 9
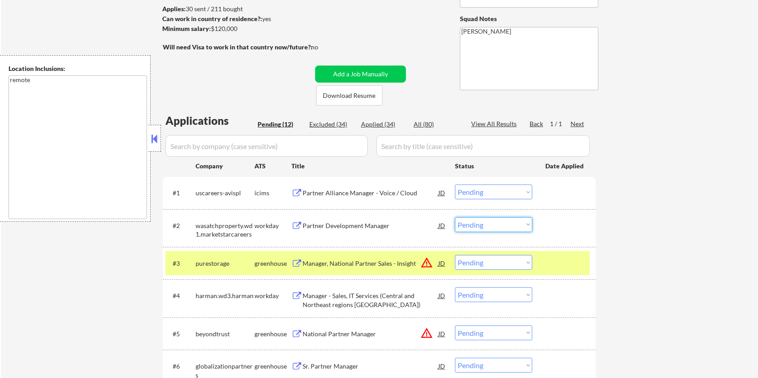
click at [509, 222] on select "Choose an option... Pending Applied Excluded (Questions) Excluded (Expired) Exc…" at bounding box center [493, 225] width 77 height 15
click at [455, 218] on select "Choose an option... Pending Applied Excluded (Questions) Excluded (Expired) Exc…" at bounding box center [493, 225] width 77 height 15
select select ""pending""
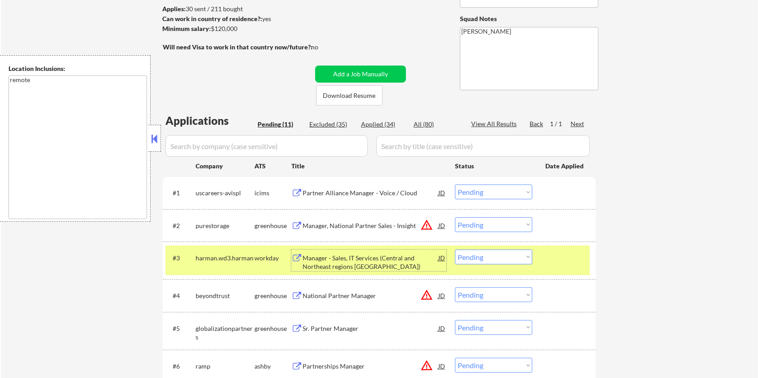
click at [366, 261] on div "Manager - Sales, IT Services (Central and Northeast regions [GEOGRAPHIC_DATA])" at bounding box center [370, 263] width 136 height 18
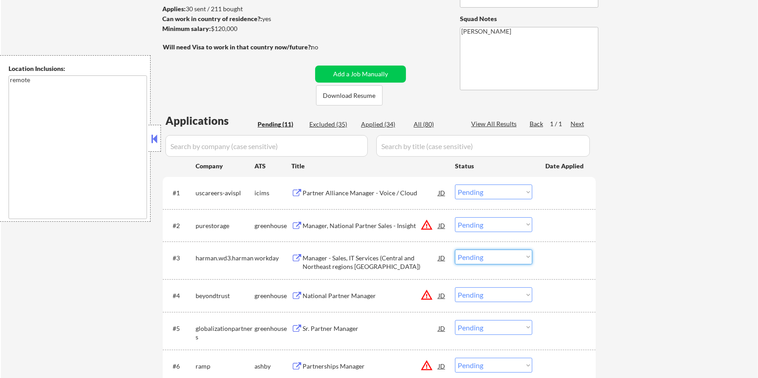
click at [494, 261] on select "Choose an option... Pending Applied Excluded (Questions) Excluded (Expired) Exc…" at bounding box center [493, 257] width 77 height 15
click at [455, 250] on select "Choose an option... Pending Applied Excluded (Questions) Excluded (Expired) Exc…" at bounding box center [493, 257] width 77 height 15
select select ""pending""
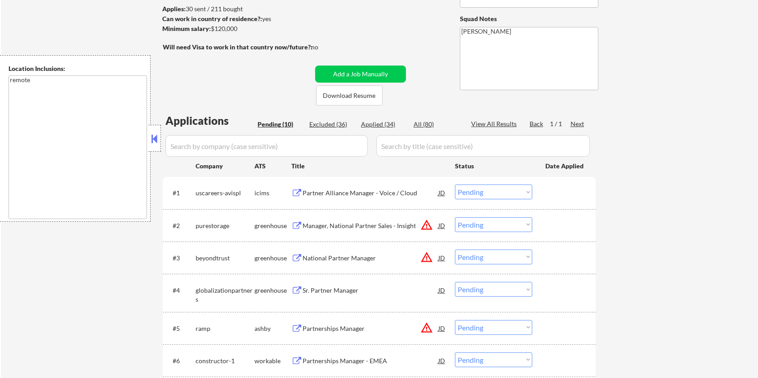
click at [314, 328] on div "Partnerships Manager" at bounding box center [370, 328] width 136 height 9
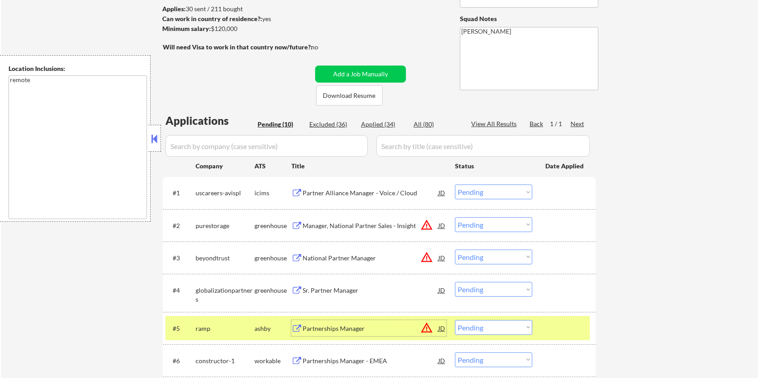
click at [519, 332] on select "Choose an option... Pending Applied Excluded (Questions) Excluded (Expired) Exc…" at bounding box center [493, 327] width 77 height 15
click at [455, 320] on select "Choose an option... Pending Applied Excluded (Questions) Excluded (Expired) Exc…" at bounding box center [493, 327] width 77 height 15
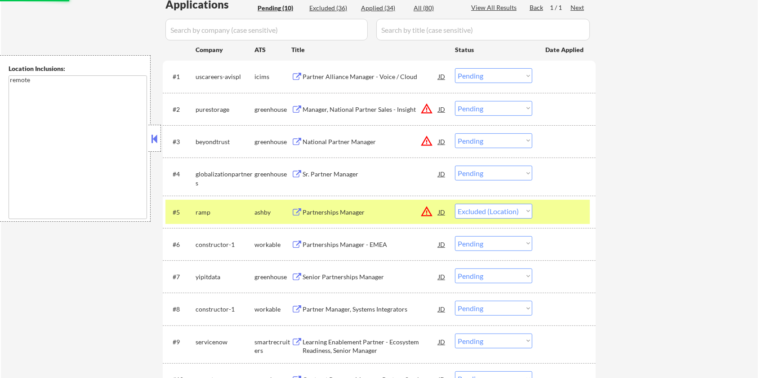
scroll to position [240, 0]
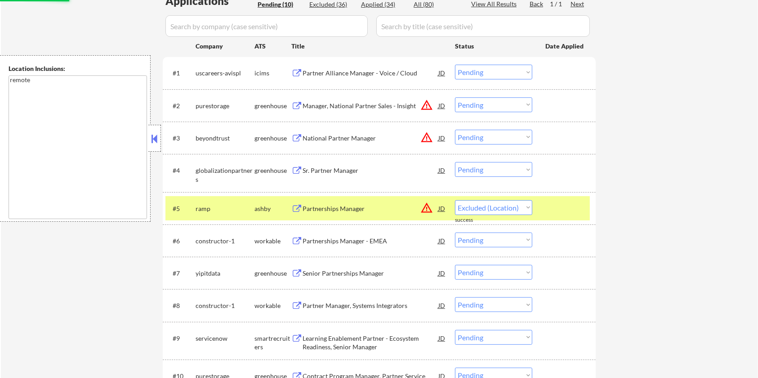
select select ""pending""
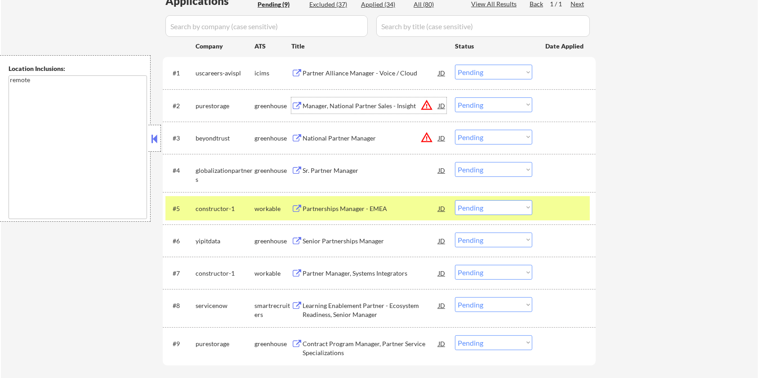
click at [324, 100] on div "Manager, National Partner Sales - Insight" at bounding box center [370, 106] width 136 height 16
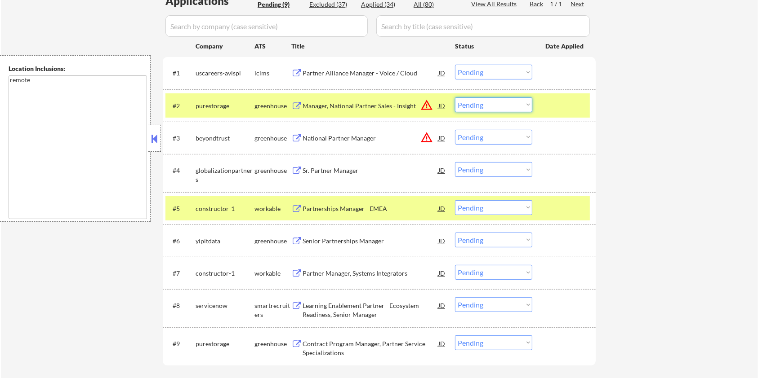
click at [489, 105] on select "Choose an option... Pending Applied Excluded (Questions) Excluded (Expired) Exc…" at bounding box center [493, 105] width 77 height 15
click at [455, 98] on select "Choose an option... Pending Applied Excluded (Questions) Excluded (Expired) Exc…" at bounding box center [493, 105] width 77 height 15
select select ""pending""
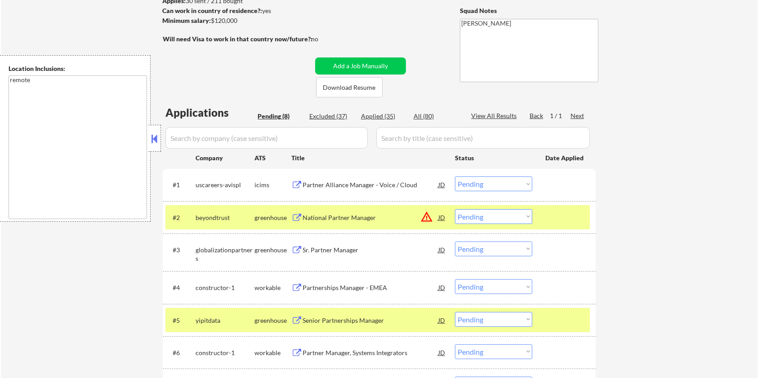
scroll to position [120, 0]
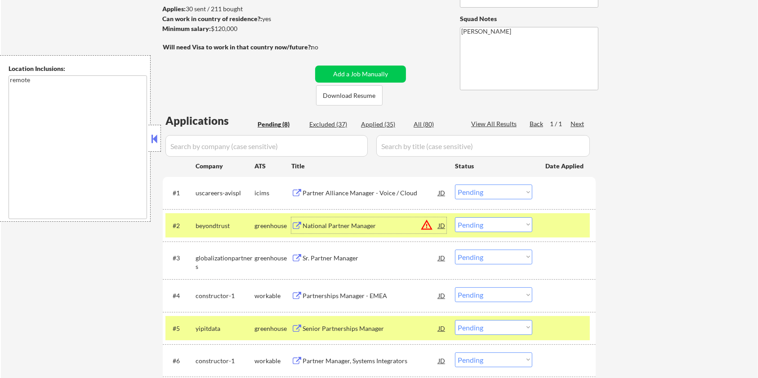
click at [329, 225] on div "National Partner Manager" at bounding box center [370, 226] width 136 height 9
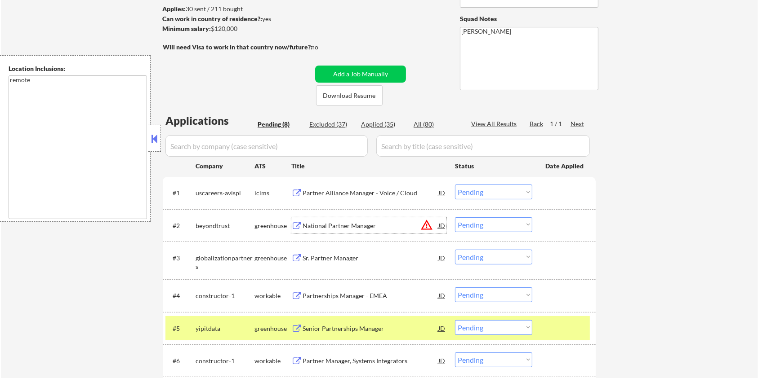
click at [315, 295] on div "Partnerships Manager - EMEA" at bounding box center [370, 296] width 136 height 9
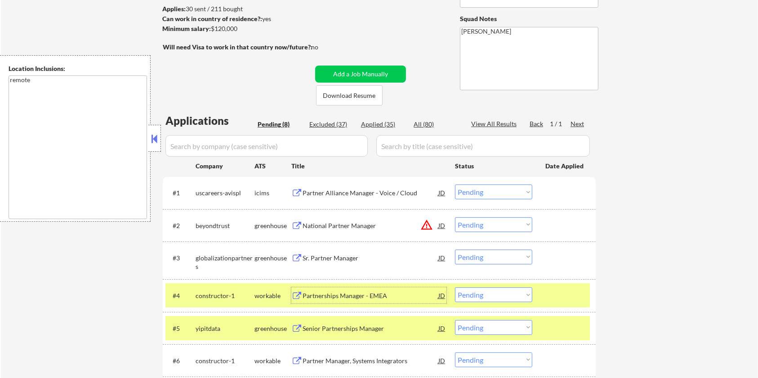
click at [485, 292] on select "Choose an option... Pending Applied Excluded (Questions) Excluded (Expired) Exc…" at bounding box center [493, 295] width 77 height 15
click at [455, 288] on select "Choose an option... Pending Applied Excluded (Questions) Excluded (Expired) Exc…" at bounding box center [493, 295] width 77 height 15
select select ""pending""
click at [317, 295] on div "Senior Partnerships Manager" at bounding box center [370, 296] width 136 height 9
